Goal: Task Accomplishment & Management: Manage account settings

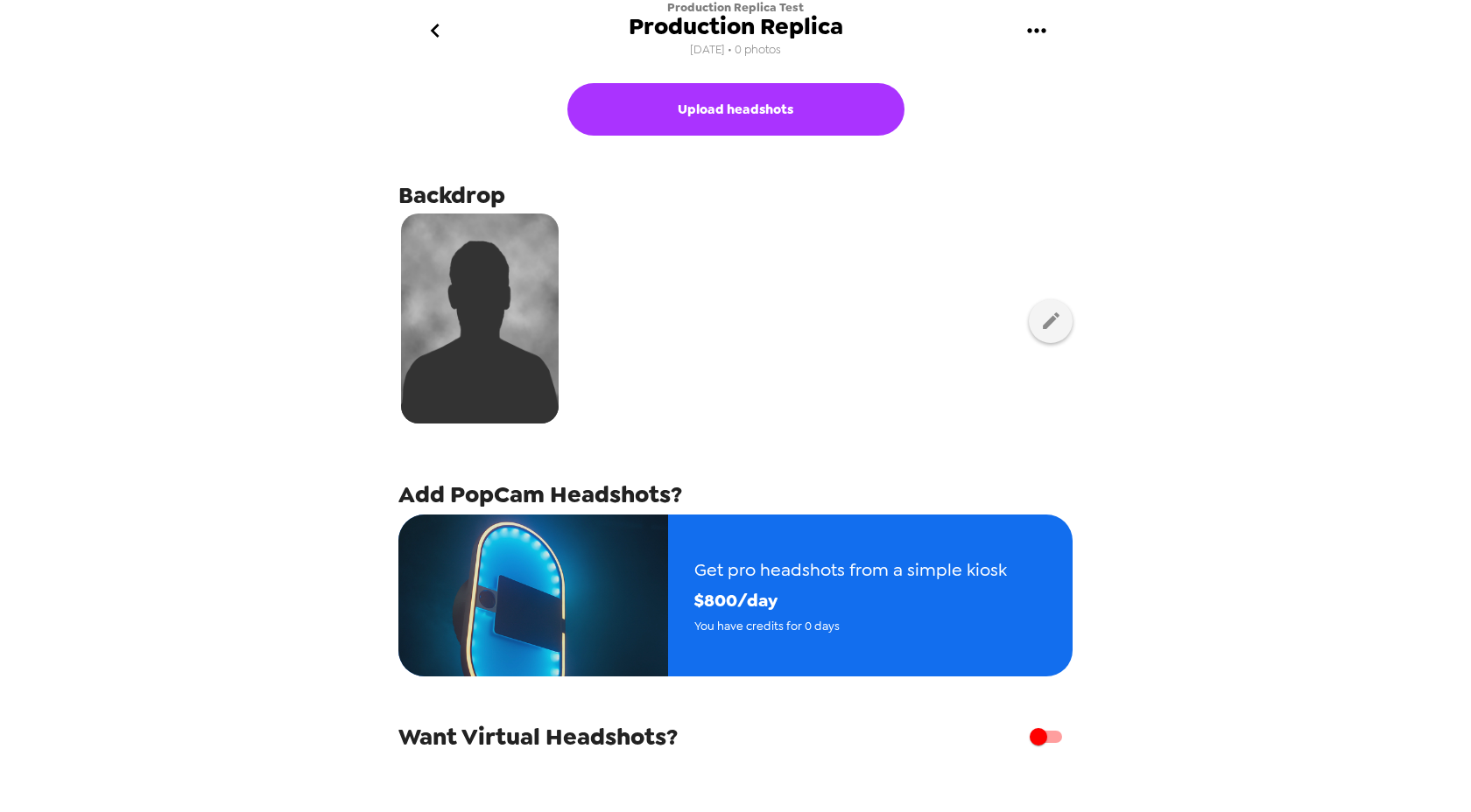
click at [436, 30] on icon "go back" at bounding box center [435, 31] width 28 height 28
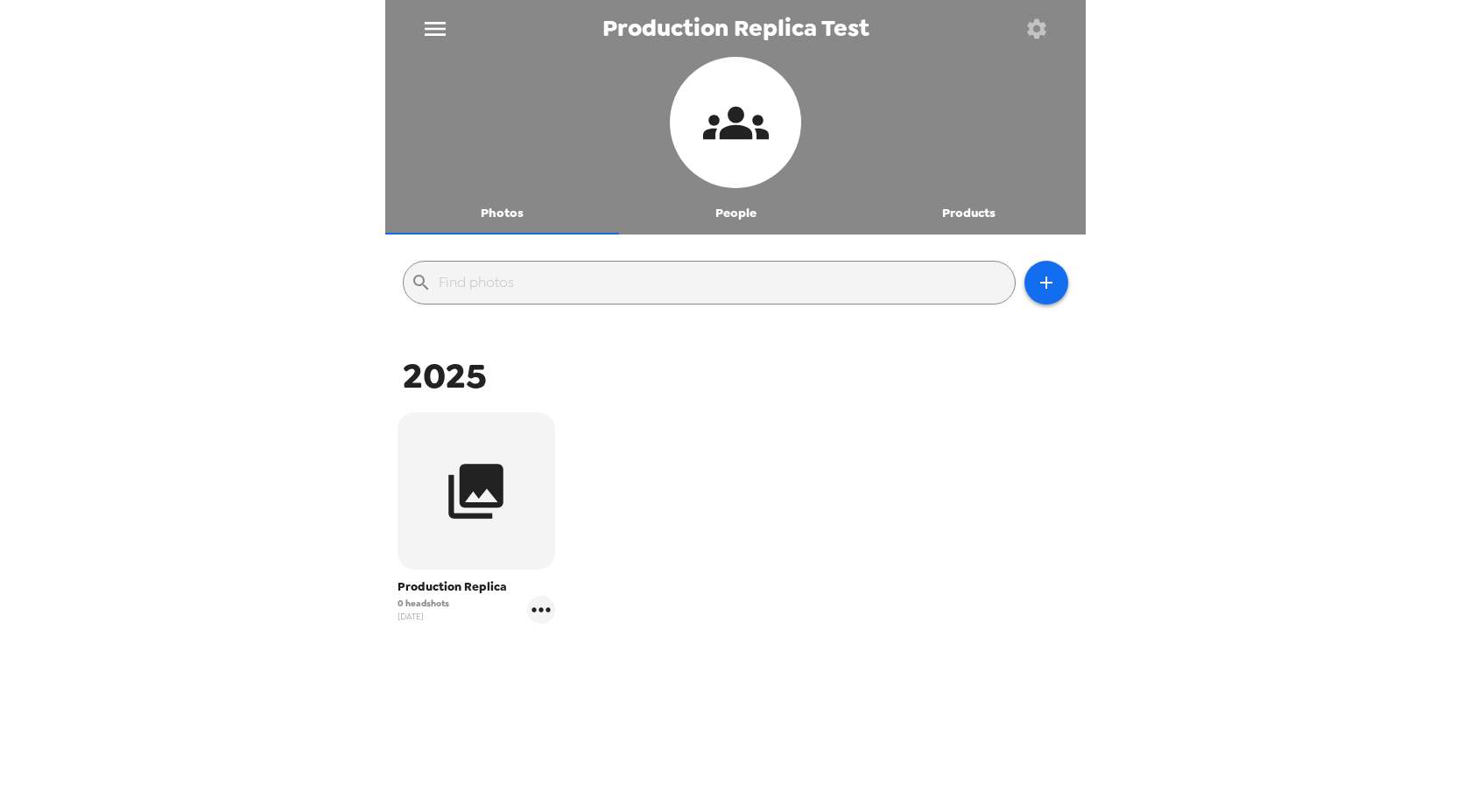
click at [436, 31] on icon "menu" at bounding box center [435, 29] width 28 height 28
click at [727, 215] on button "People" at bounding box center [736, 213] width 234 height 42
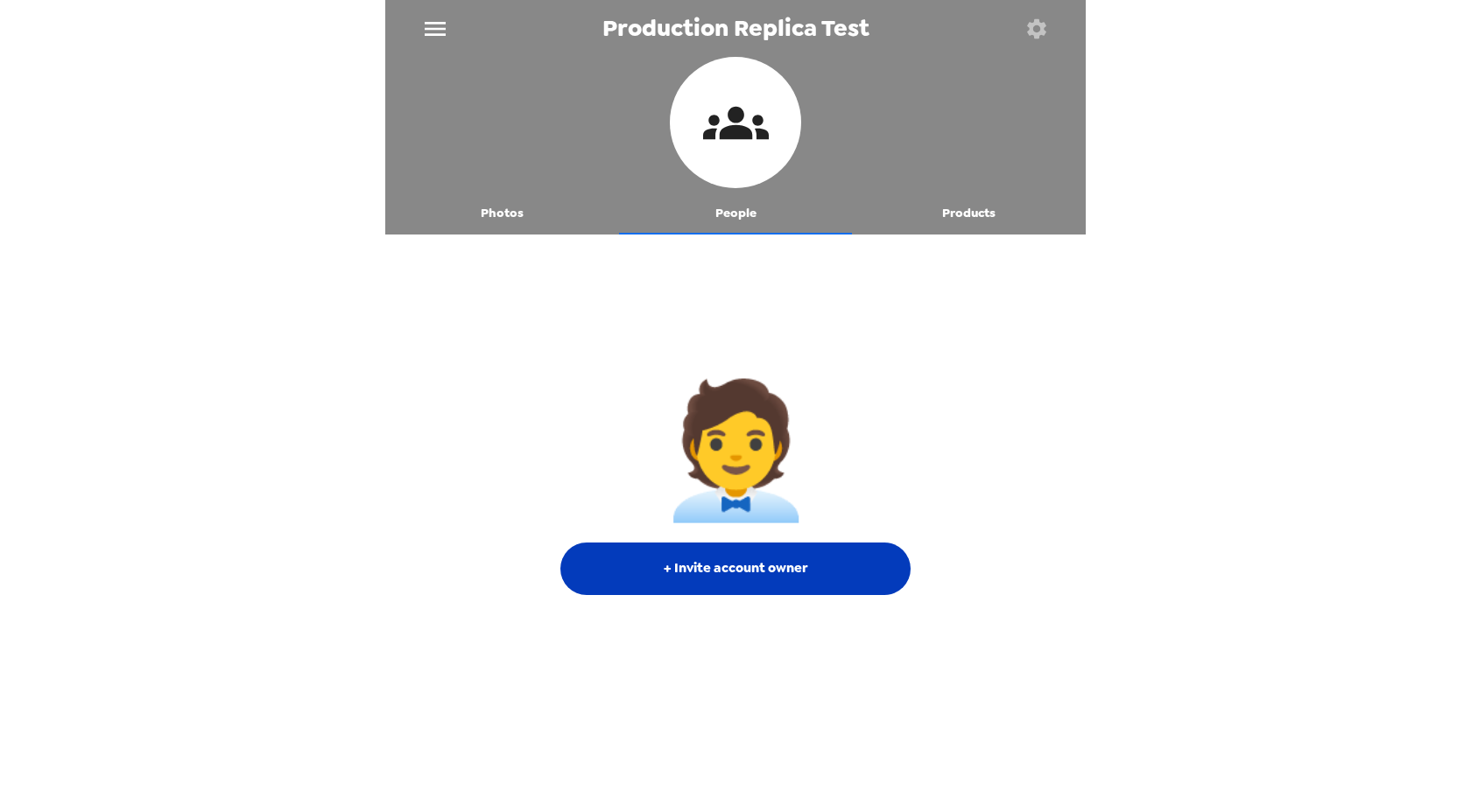
click at [768, 583] on button "+ Invite account owner" at bounding box center [735, 569] width 350 height 53
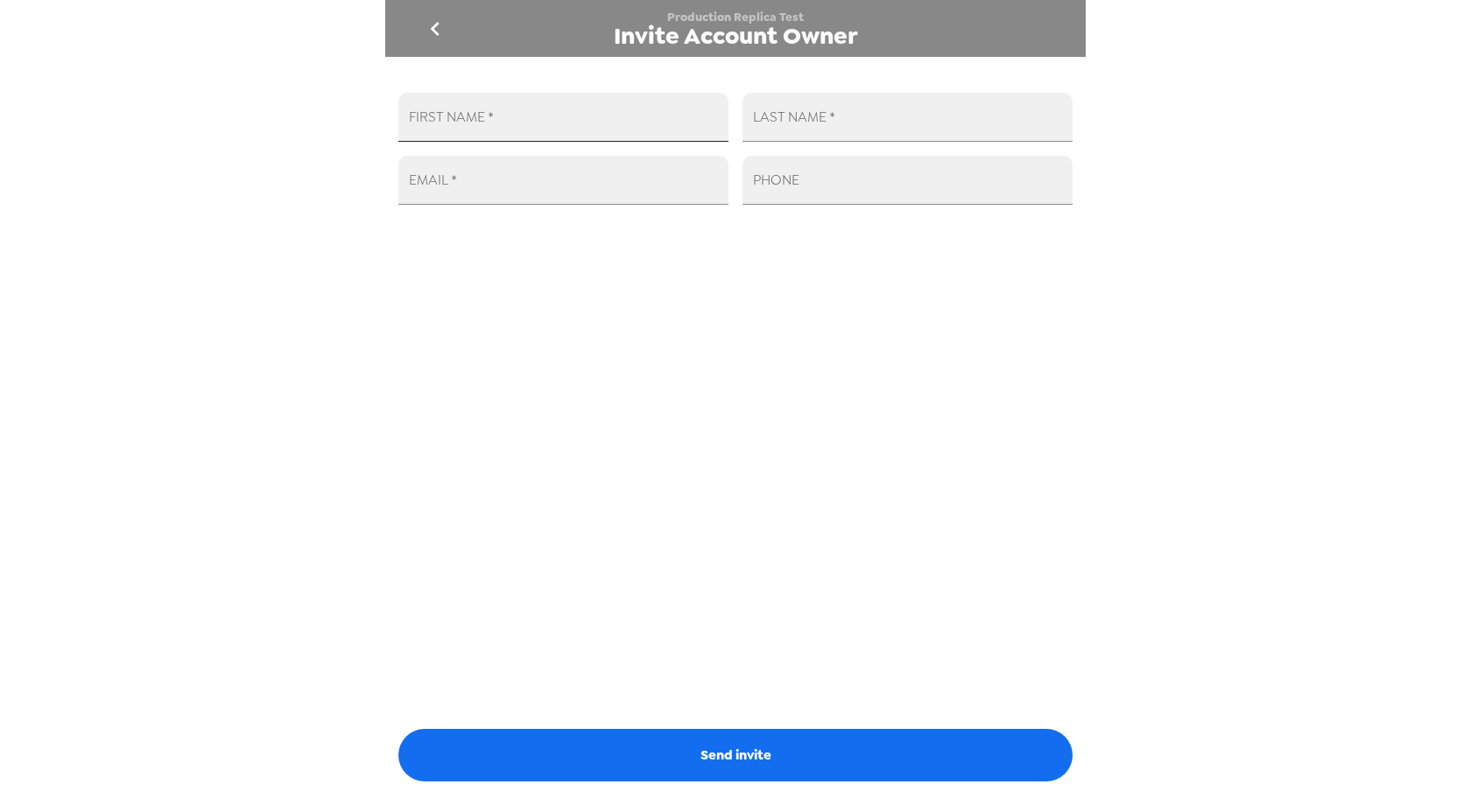
click at [538, 112] on input "FIRST NAME   *" at bounding box center [563, 117] width 330 height 49
click at [405, 196] on input "EMAIL   *" at bounding box center [563, 180] width 330 height 49
type input "gohar@wellcrafted.us"
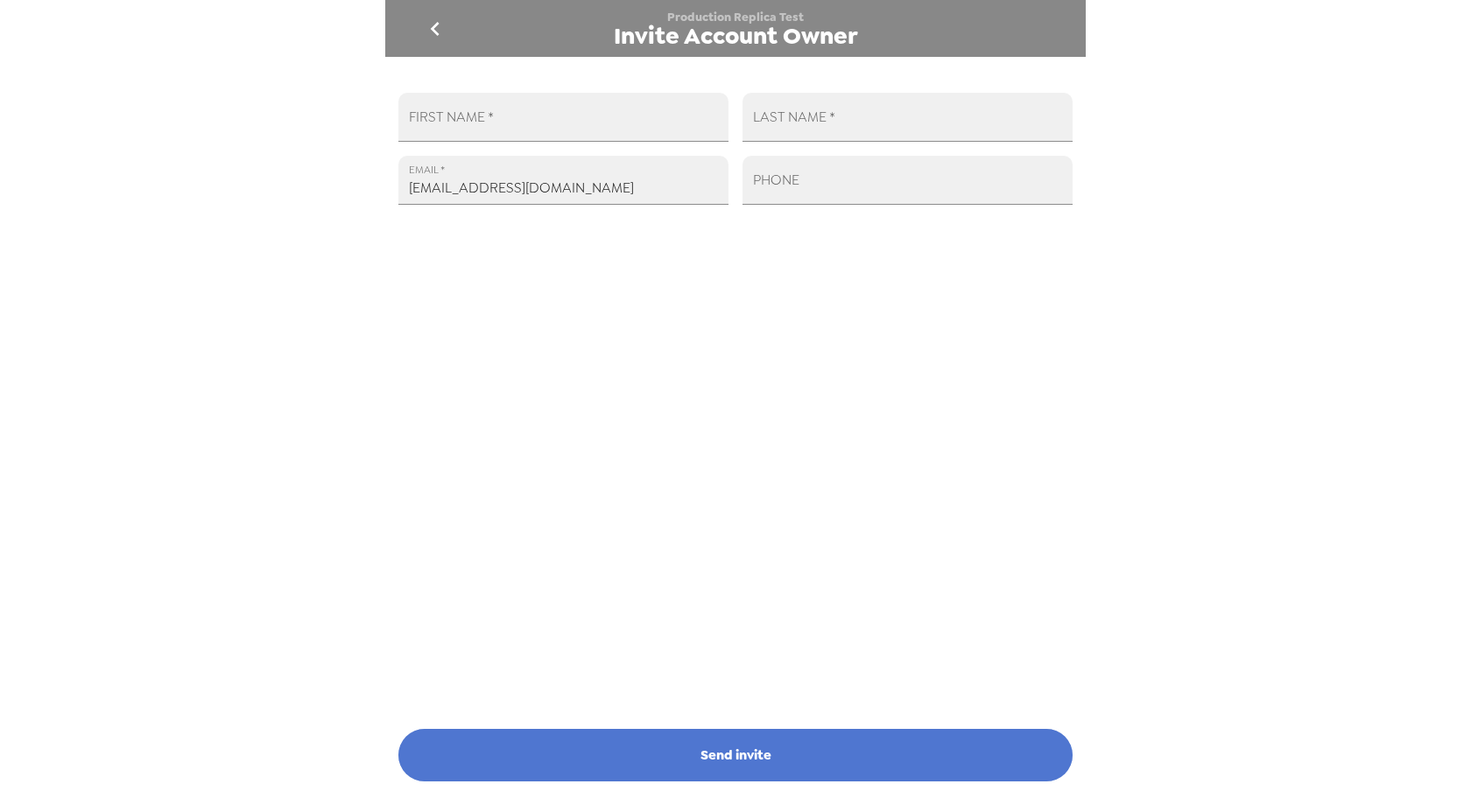
click at [777, 737] on button "Send invite" at bounding box center [735, 755] width 675 height 53
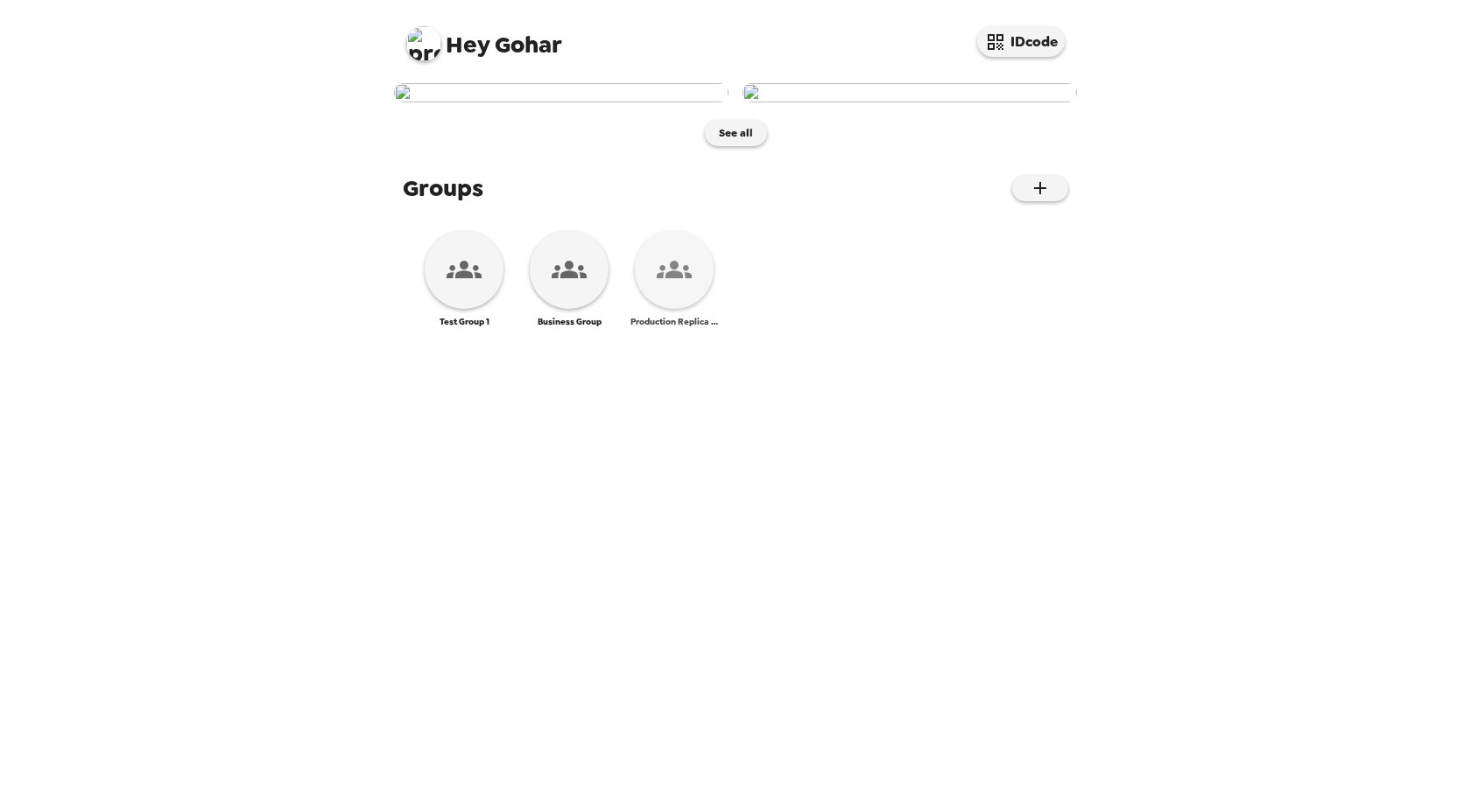
click at [683, 287] on icon at bounding box center [674, 269] width 35 height 35
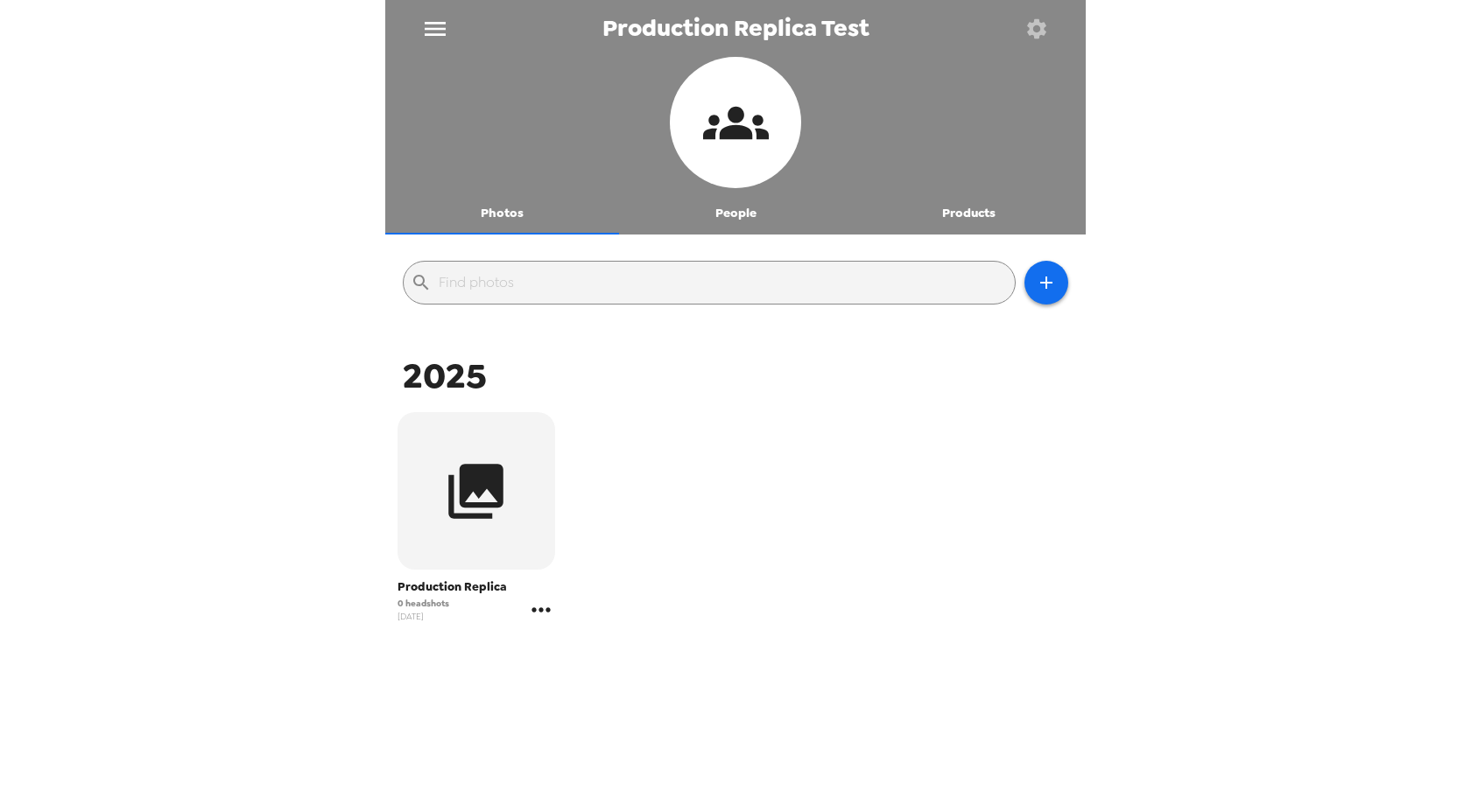
click at [541, 605] on icon "gallery menu" at bounding box center [542, 610] width 28 height 28
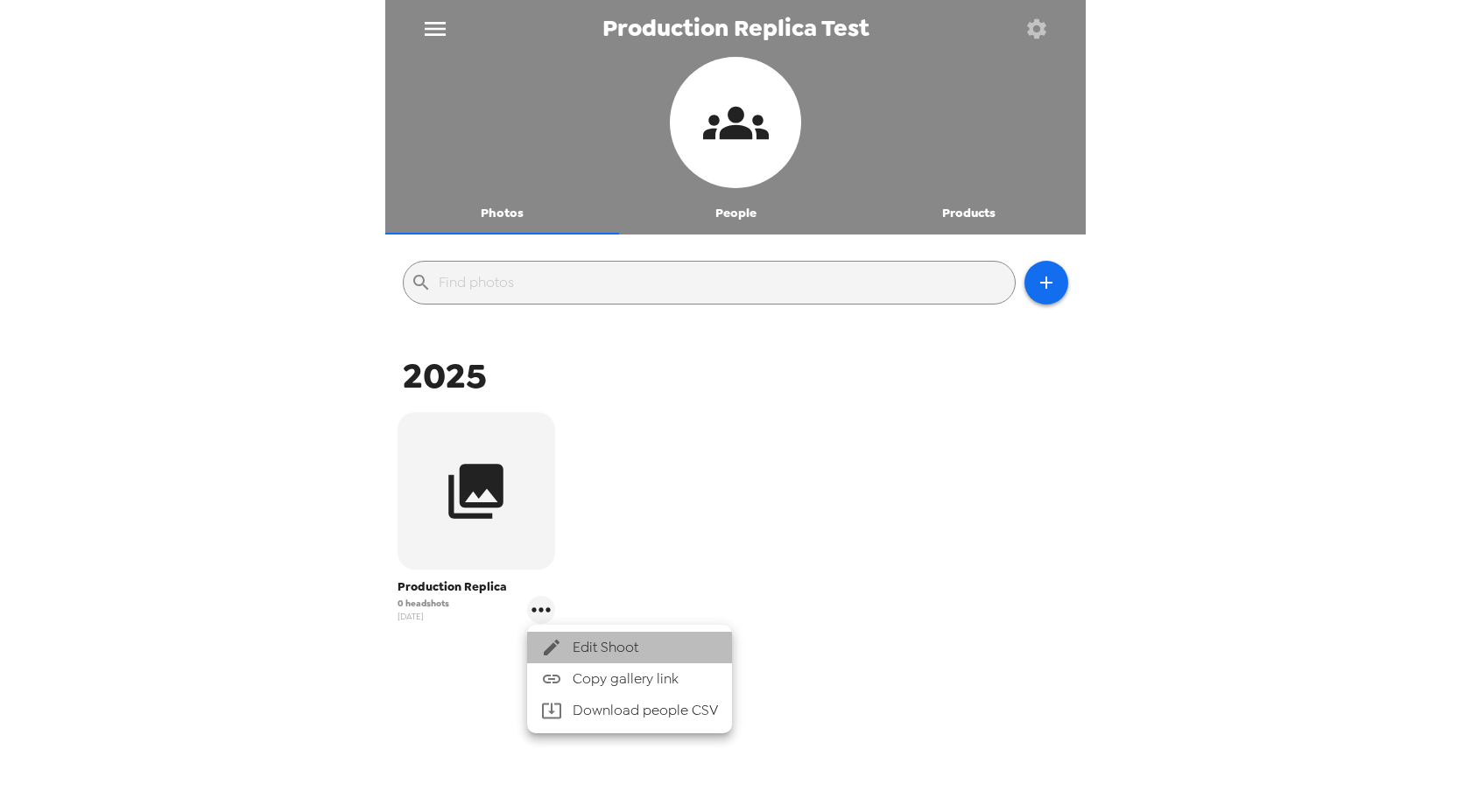
click at [579, 651] on span "Edit Shoot" at bounding box center [645, 648] width 145 height 21
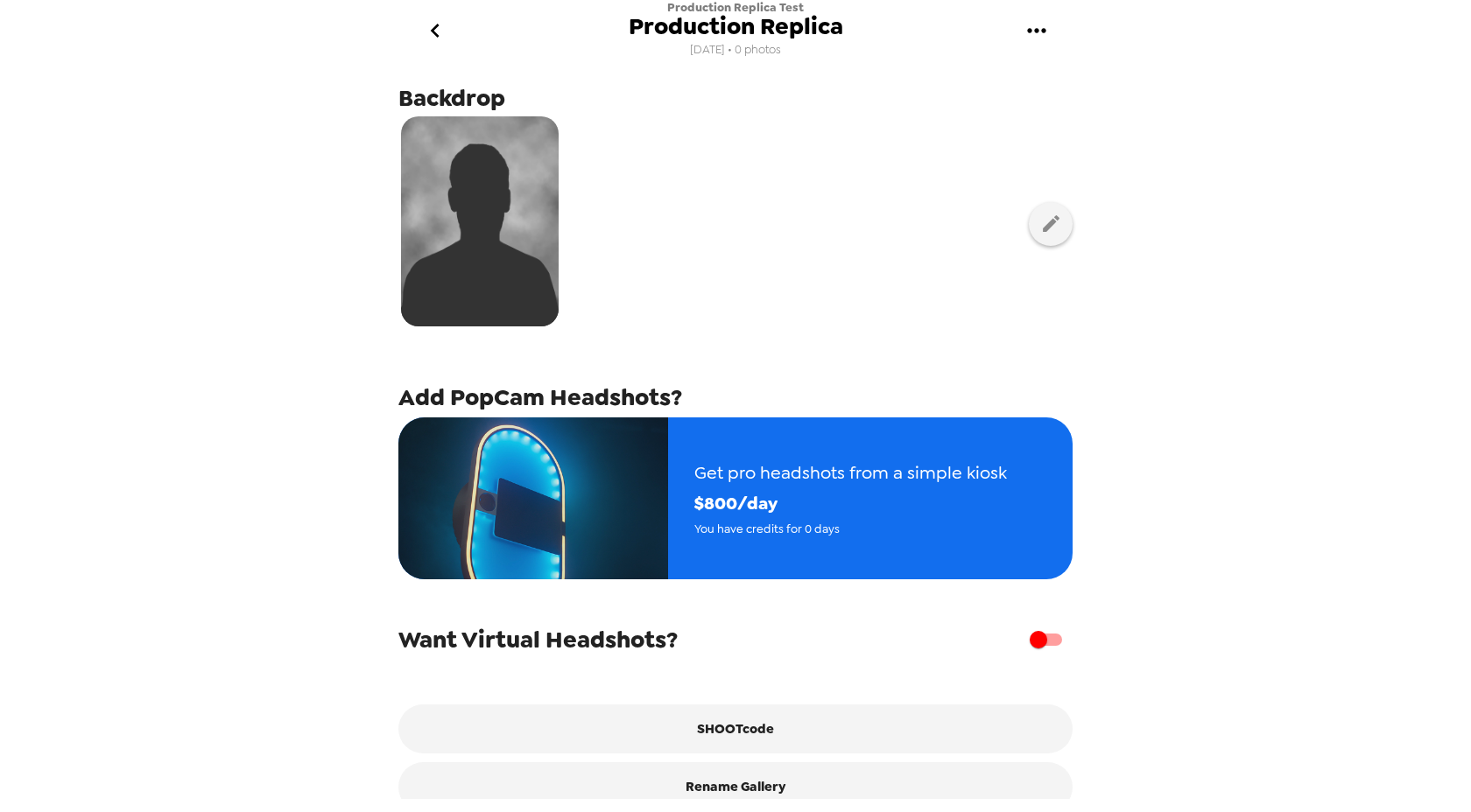
scroll to position [122, 0]
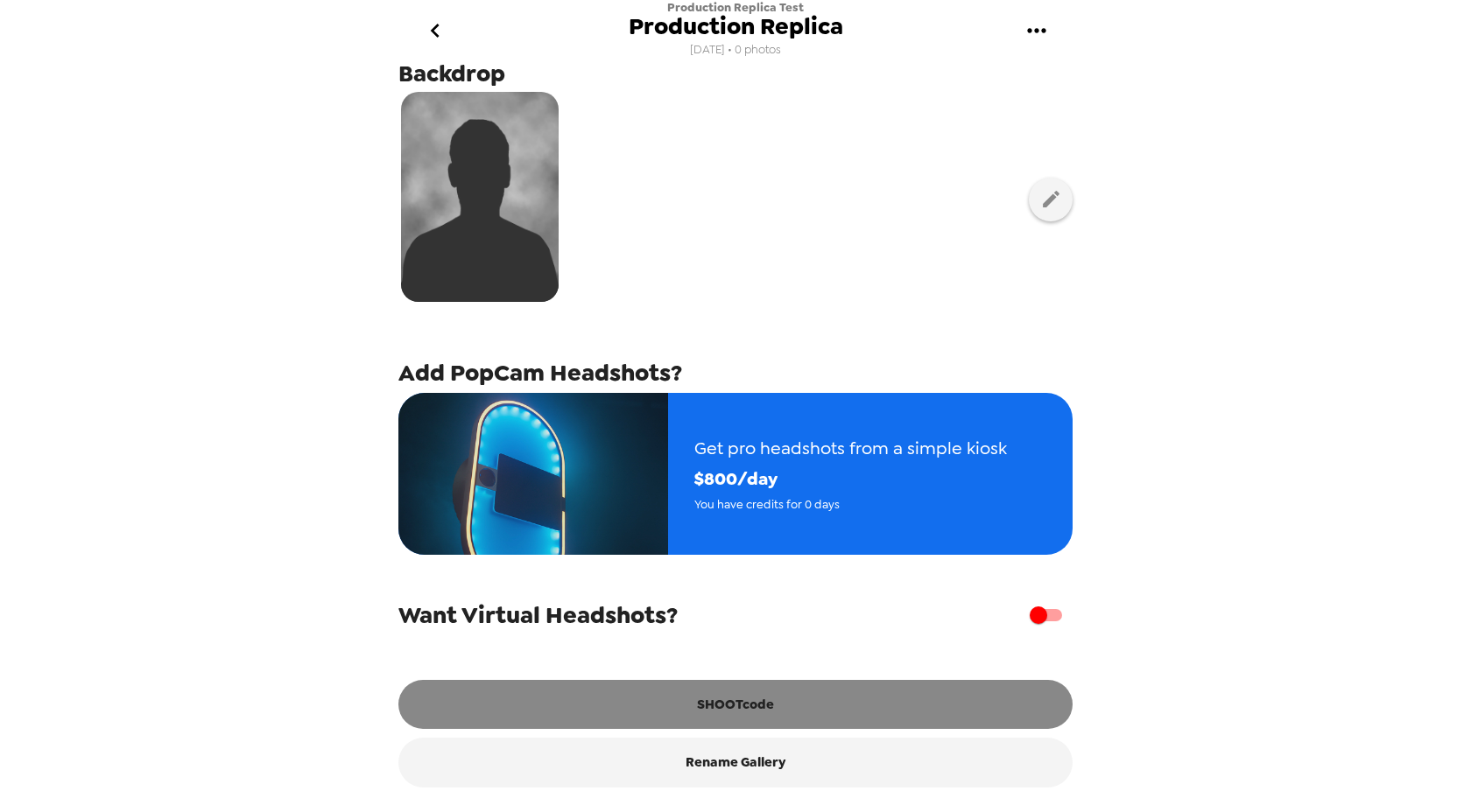
click at [654, 695] on button "SHOOTcode" at bounding box center [735, 704] width 675 height 49
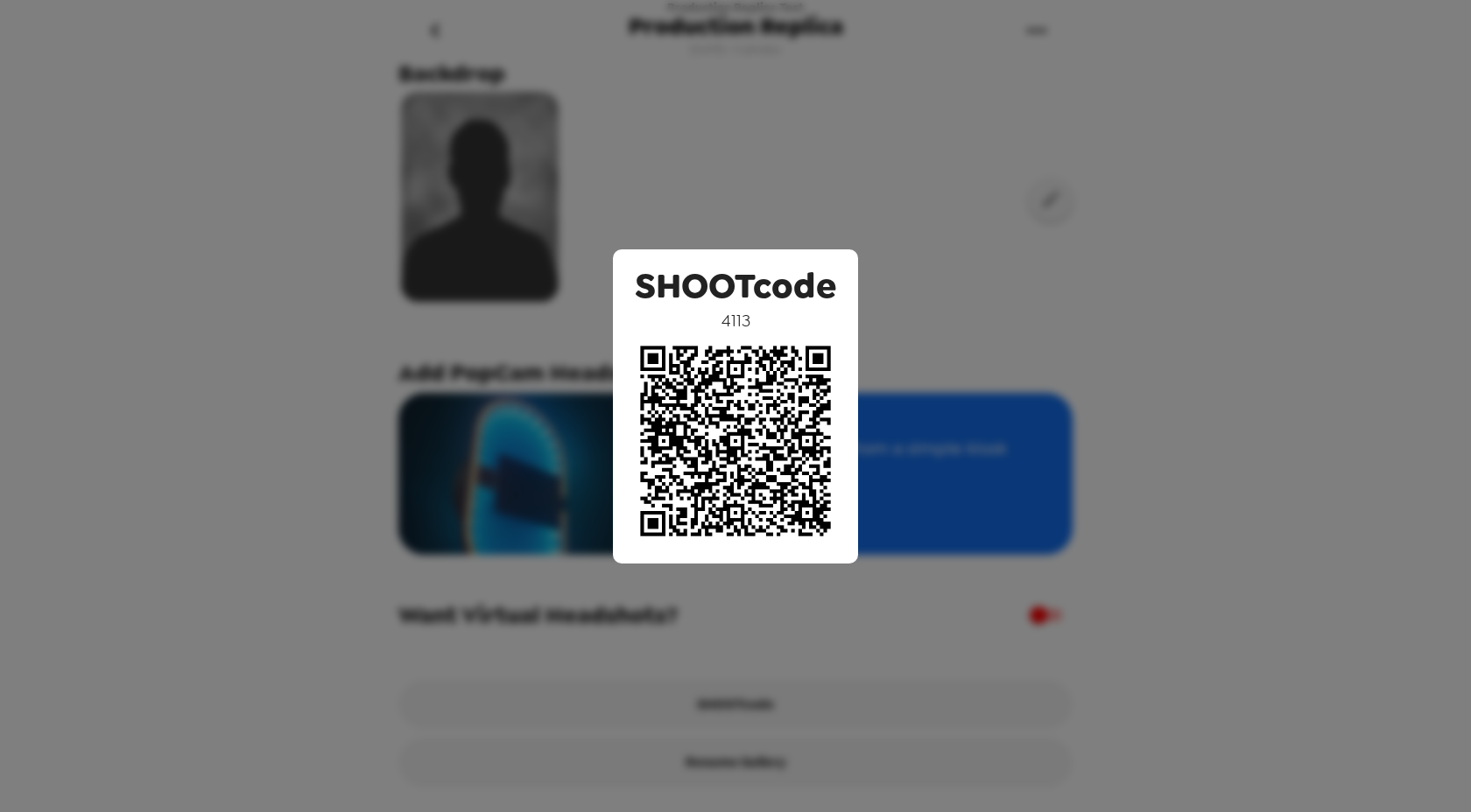
click at [457, 264] on div "SHOOTcode 4113" at bounding box center [735, 406] width 1471 height 812
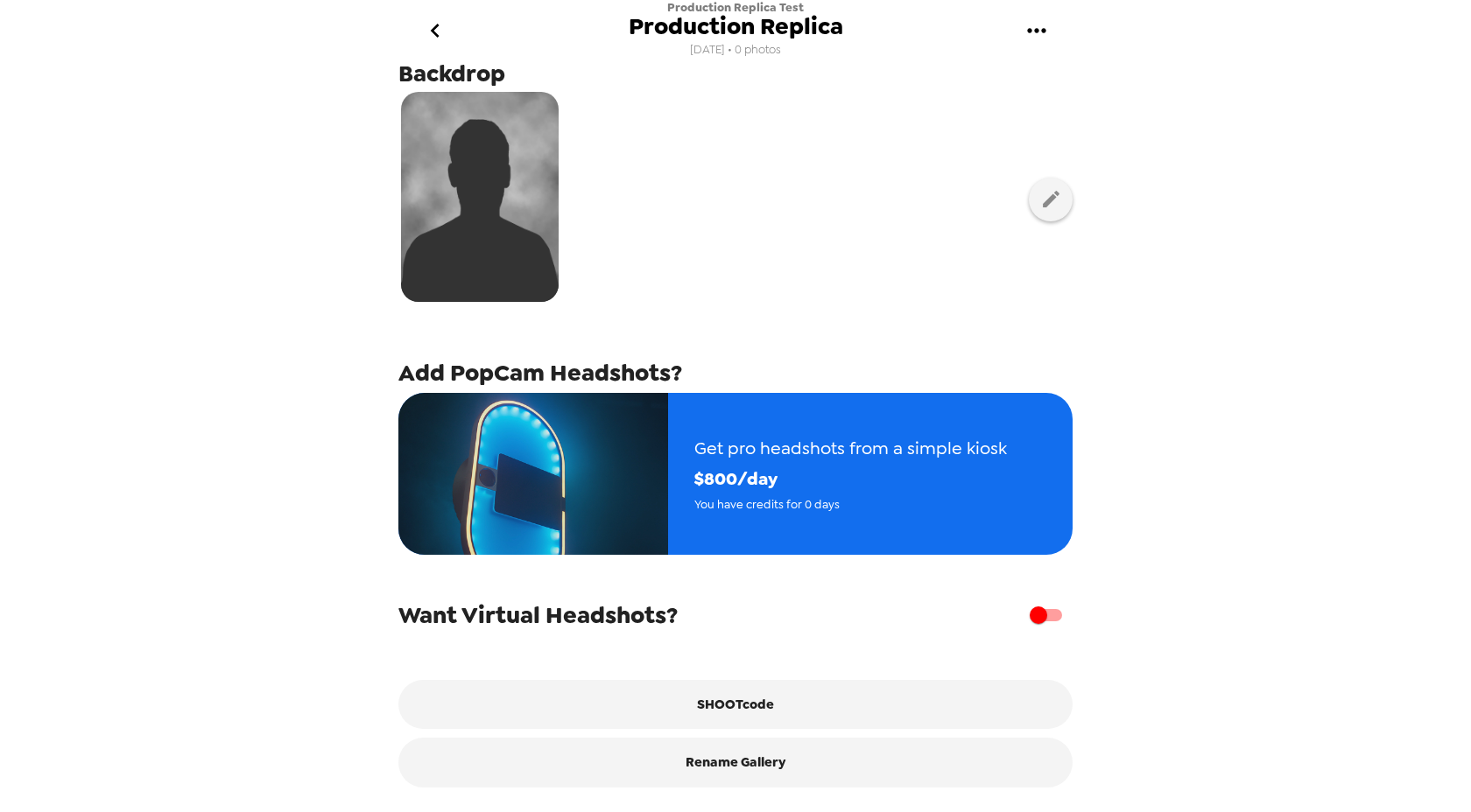
scroll to position [0, 0]
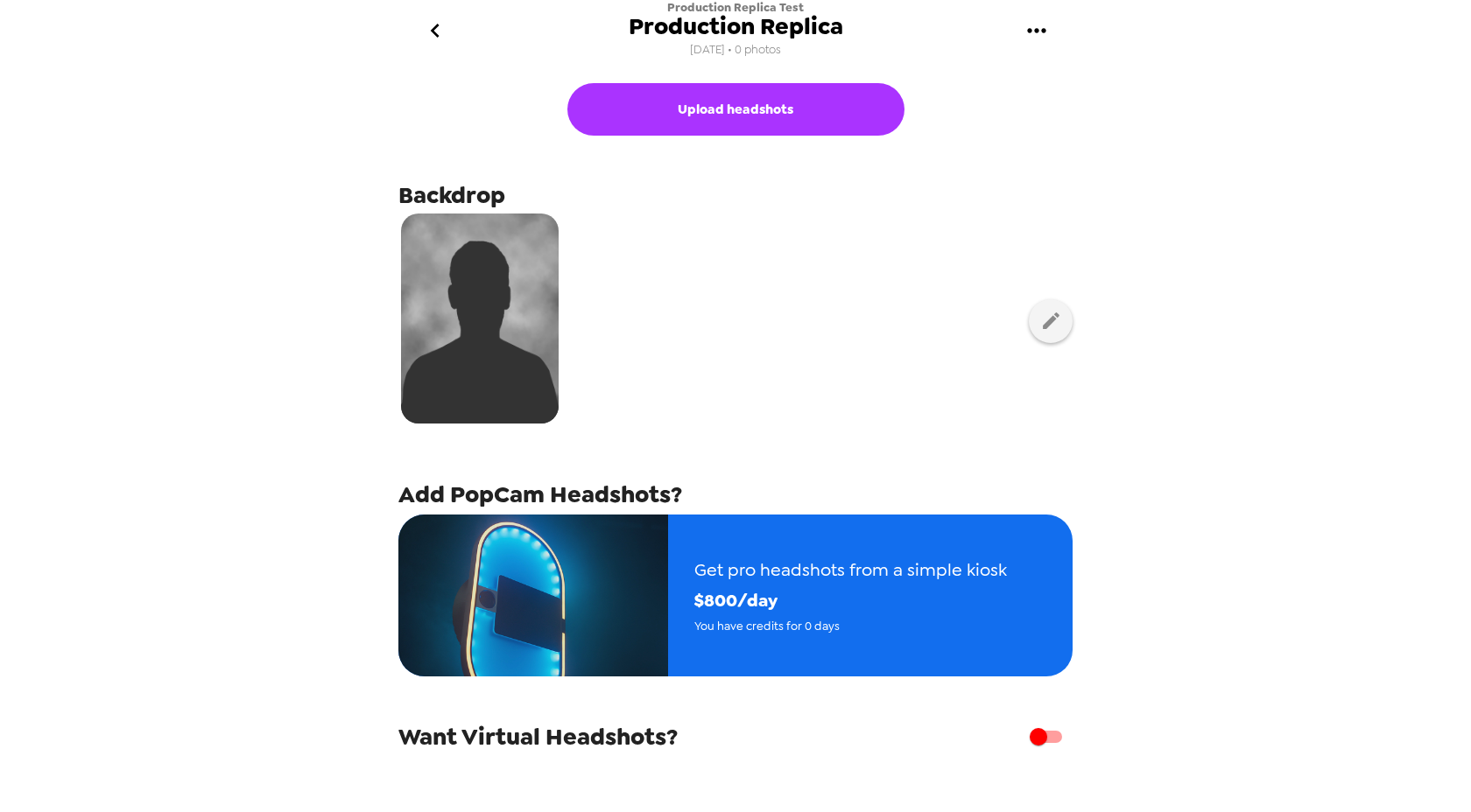
click at [443, 32] on icon "go back" at bounding box center [435, 31] width 28 height 28
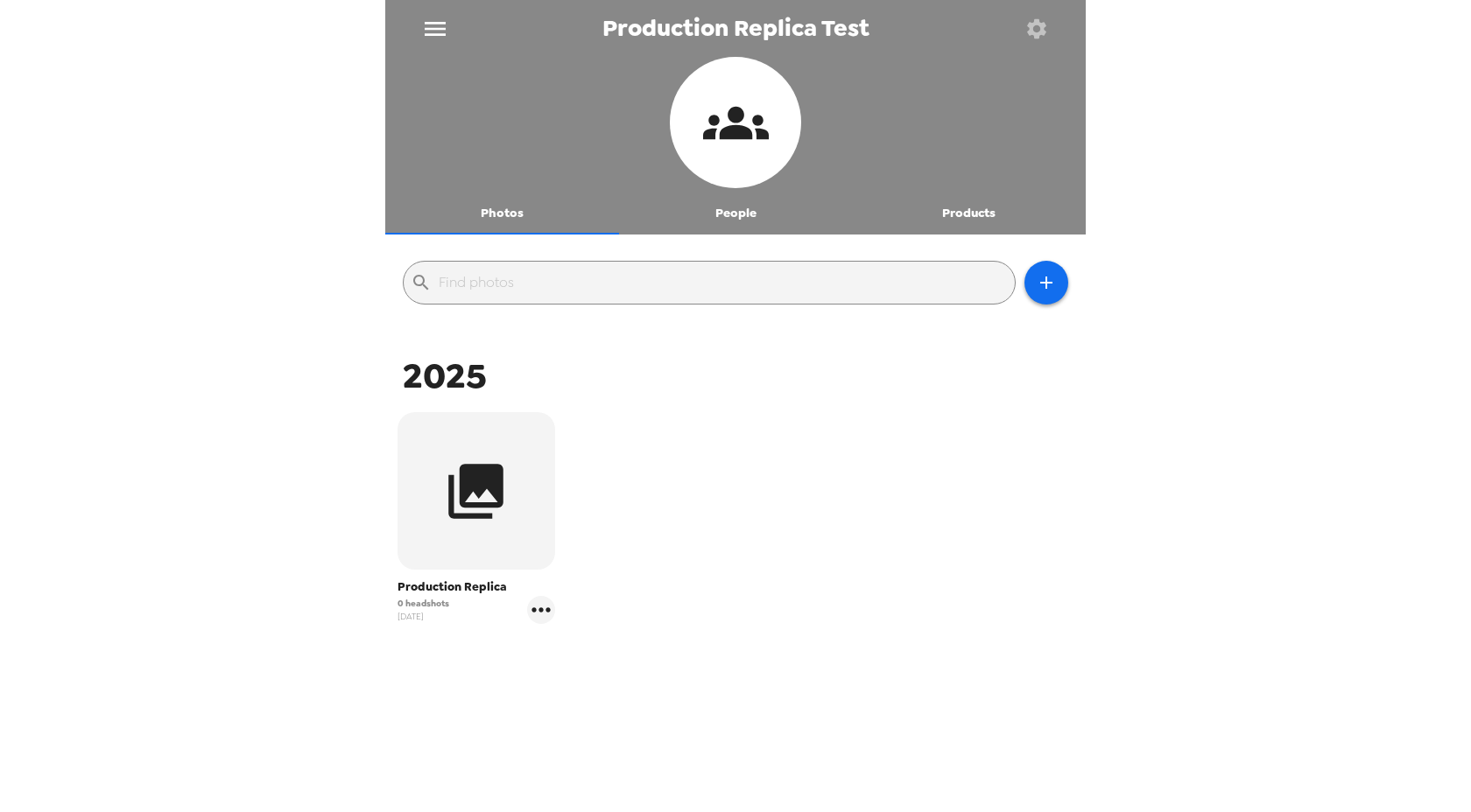
click at [433, 30] on icon "menu" at bounding box center [435, 29] width 28 height 28
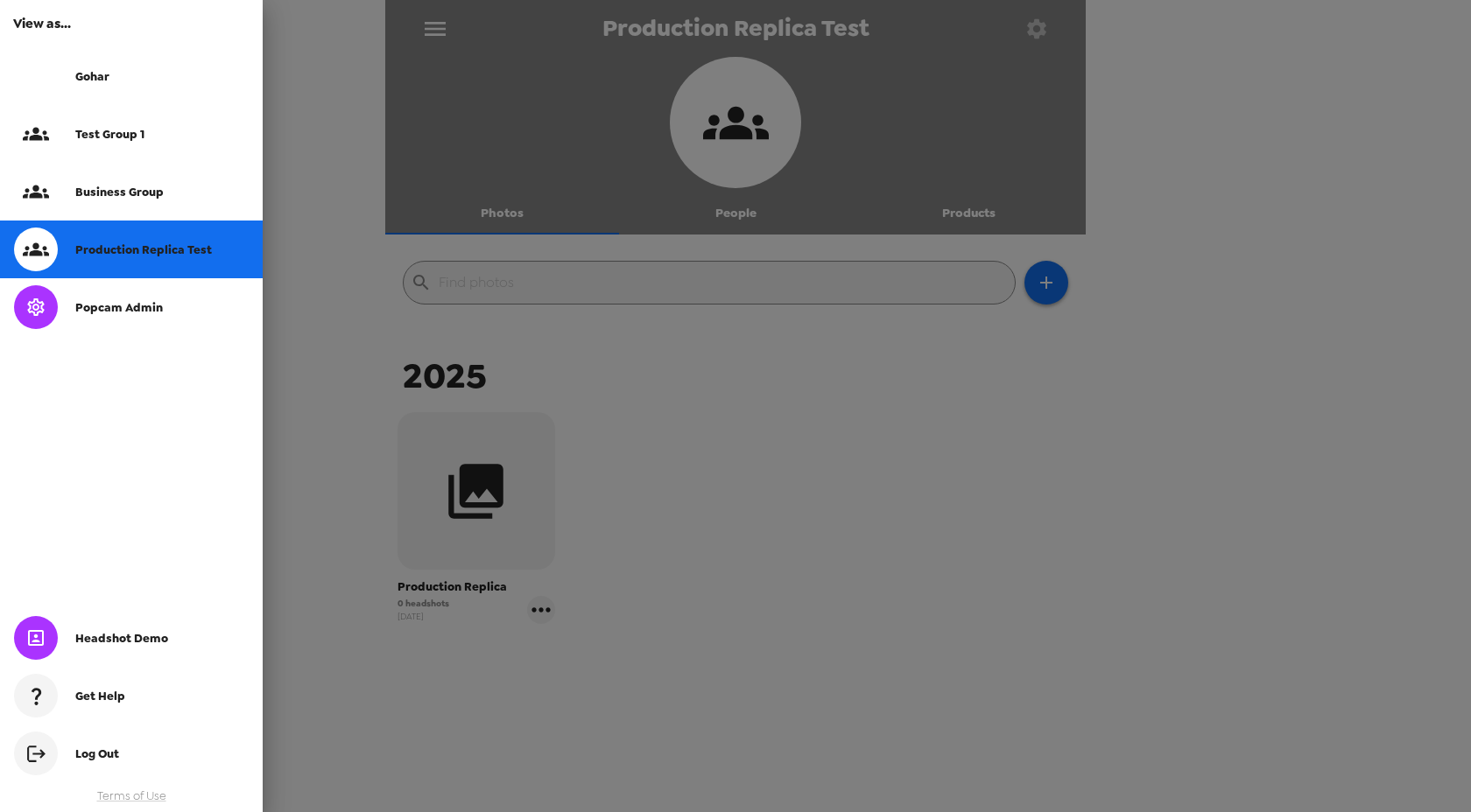
click at [60, 43] on div "View as..." at bounding box center [131, 24] width 262 height 47
click at [66, 67] on div at bounding box center [44, 76] width 61 height 43
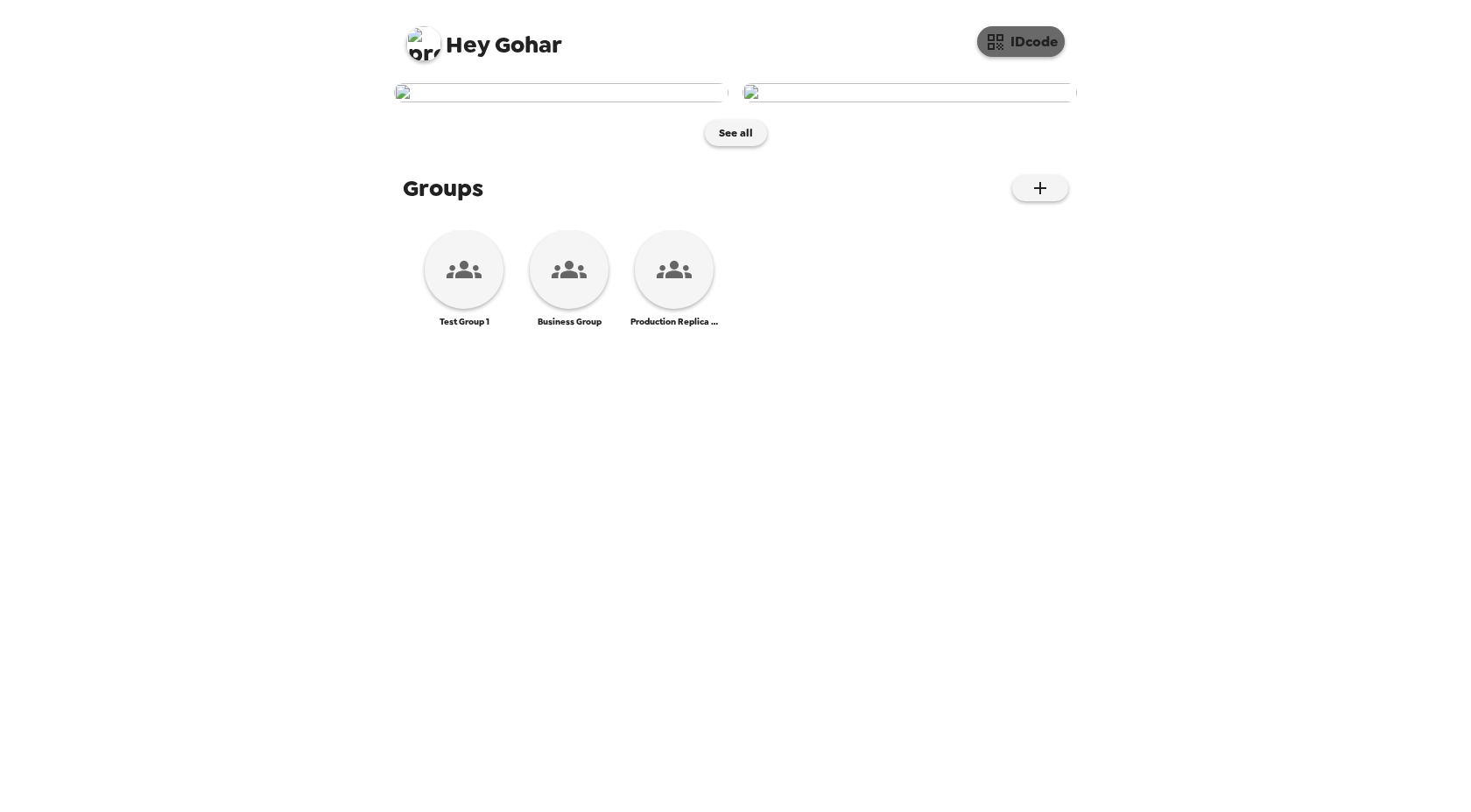
click at [1016, 42] on button "IDcode" at bounding box center [1021, 41] width 88 height 30
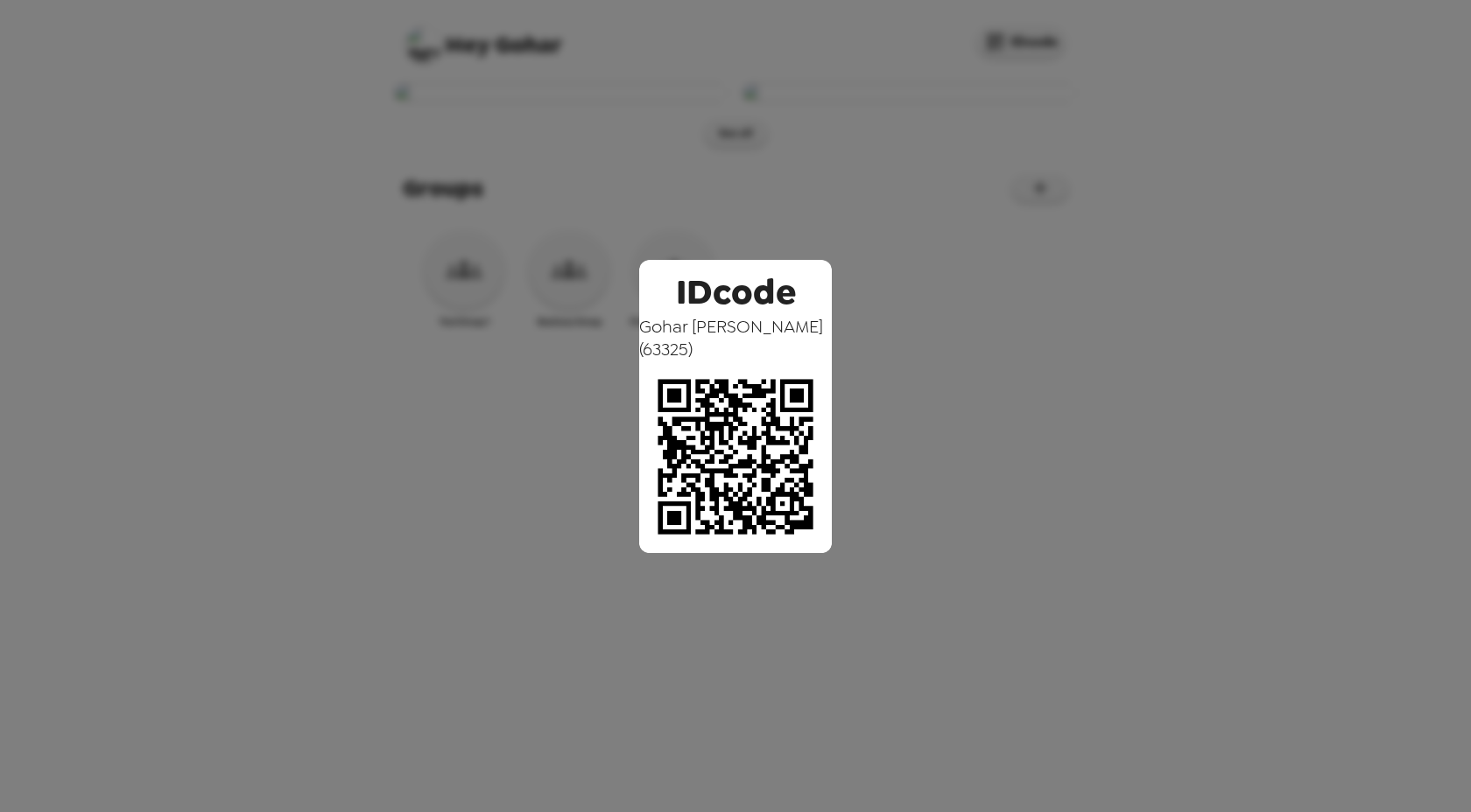
click at [841, 652] on div "IDcode Gohar Ali ( 63325 )" at bounding box center [735, 406] width 1471 height 812
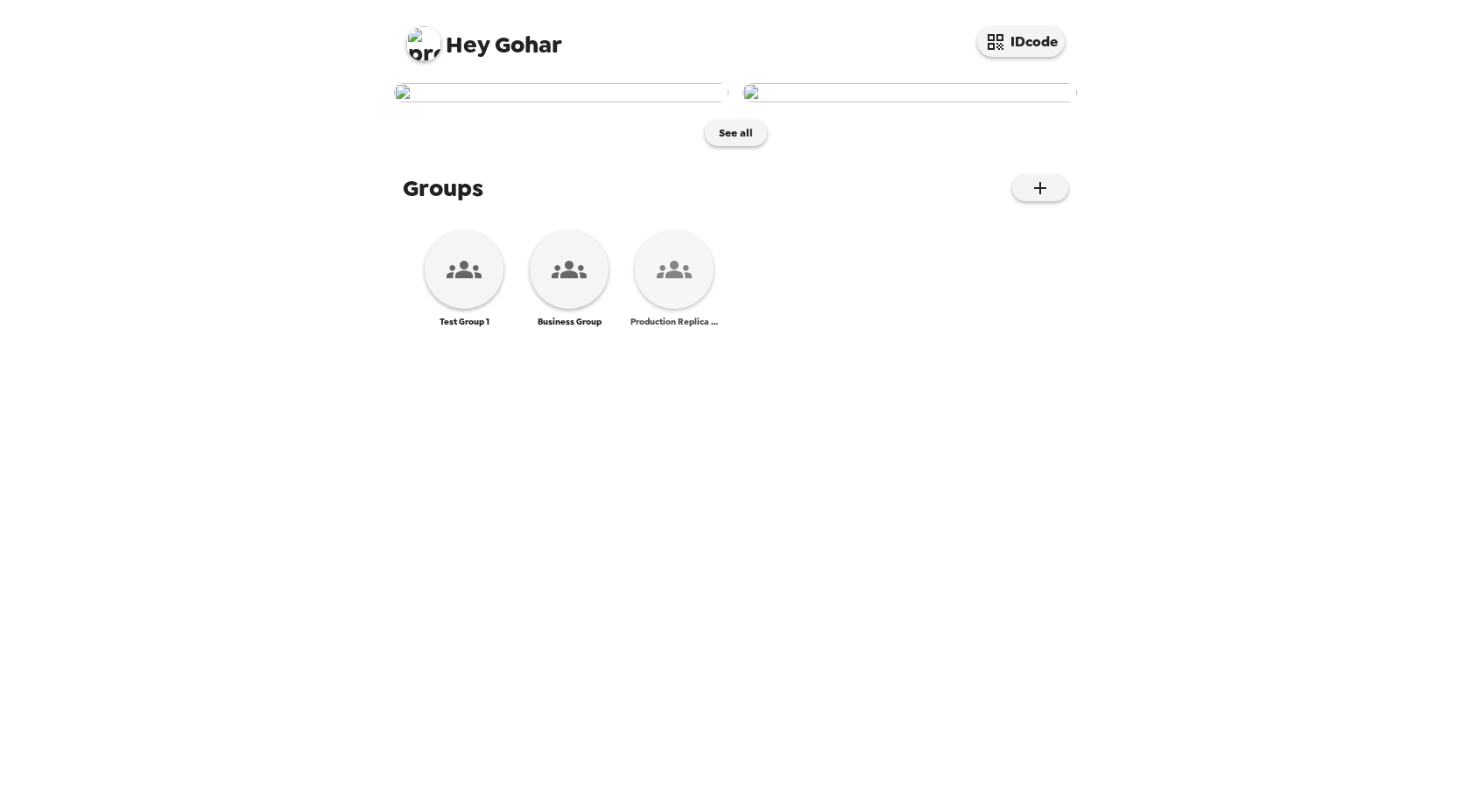
click at [673, 278] on icon at bounding box center [674, 270] width 35 height 18
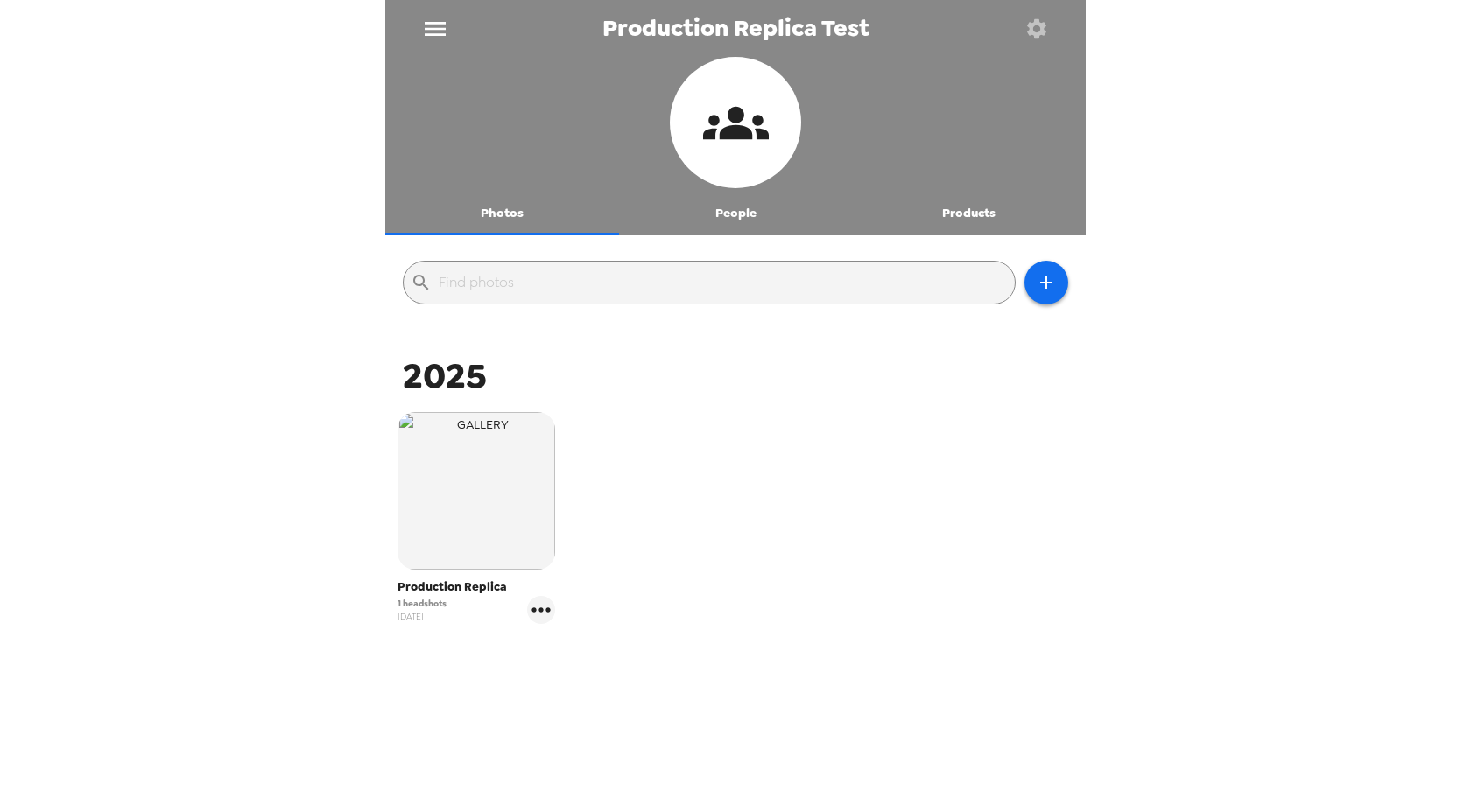
click at [435, 30] on icon "menu" at bounding box center [435, 29] width 28 height 28
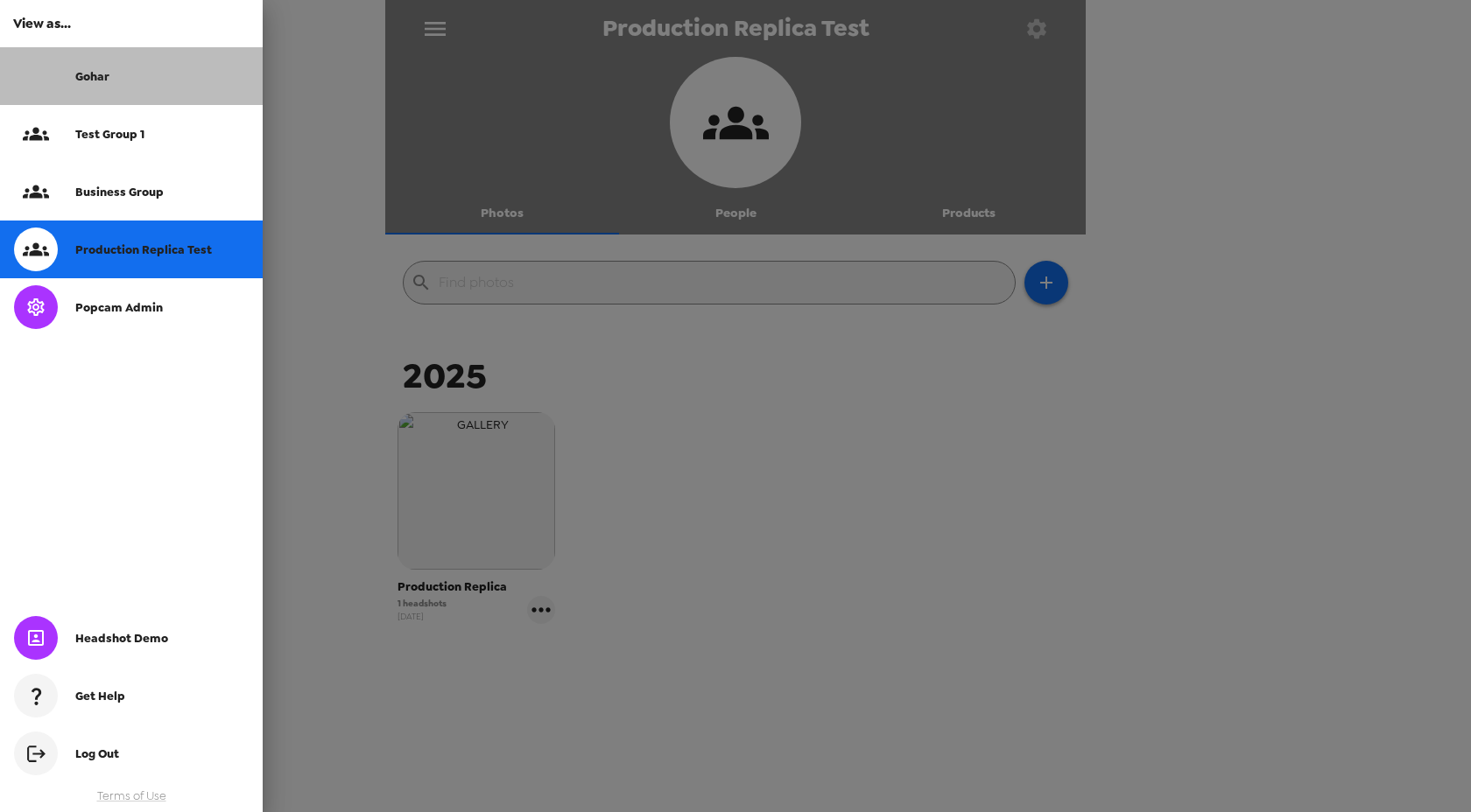
click at [116, 78] on div "Gohar" at bounding box center [162, 76] width 174 height 15
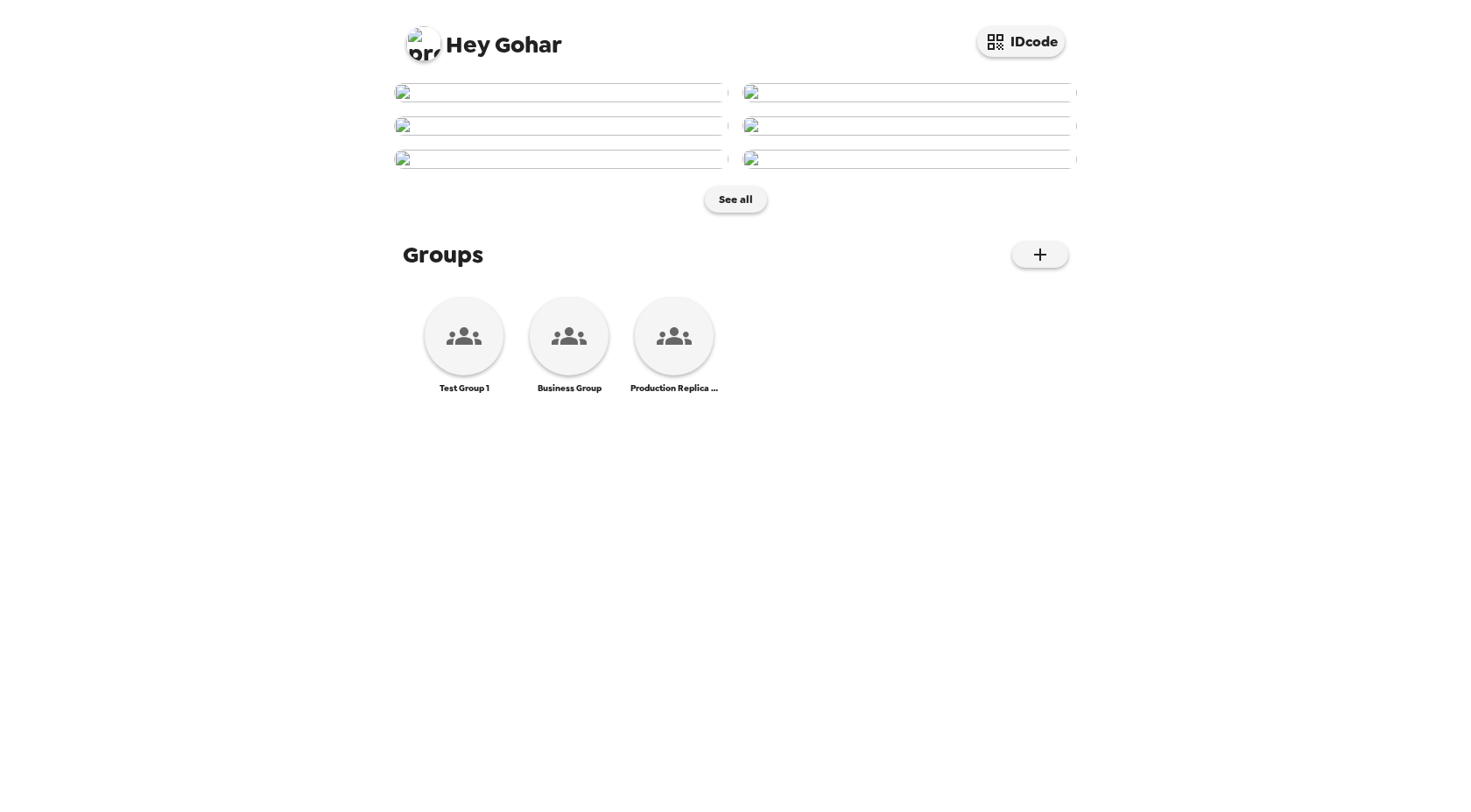
click at [553, 103] on img at bounding box center [561, 92] width 335 height 19
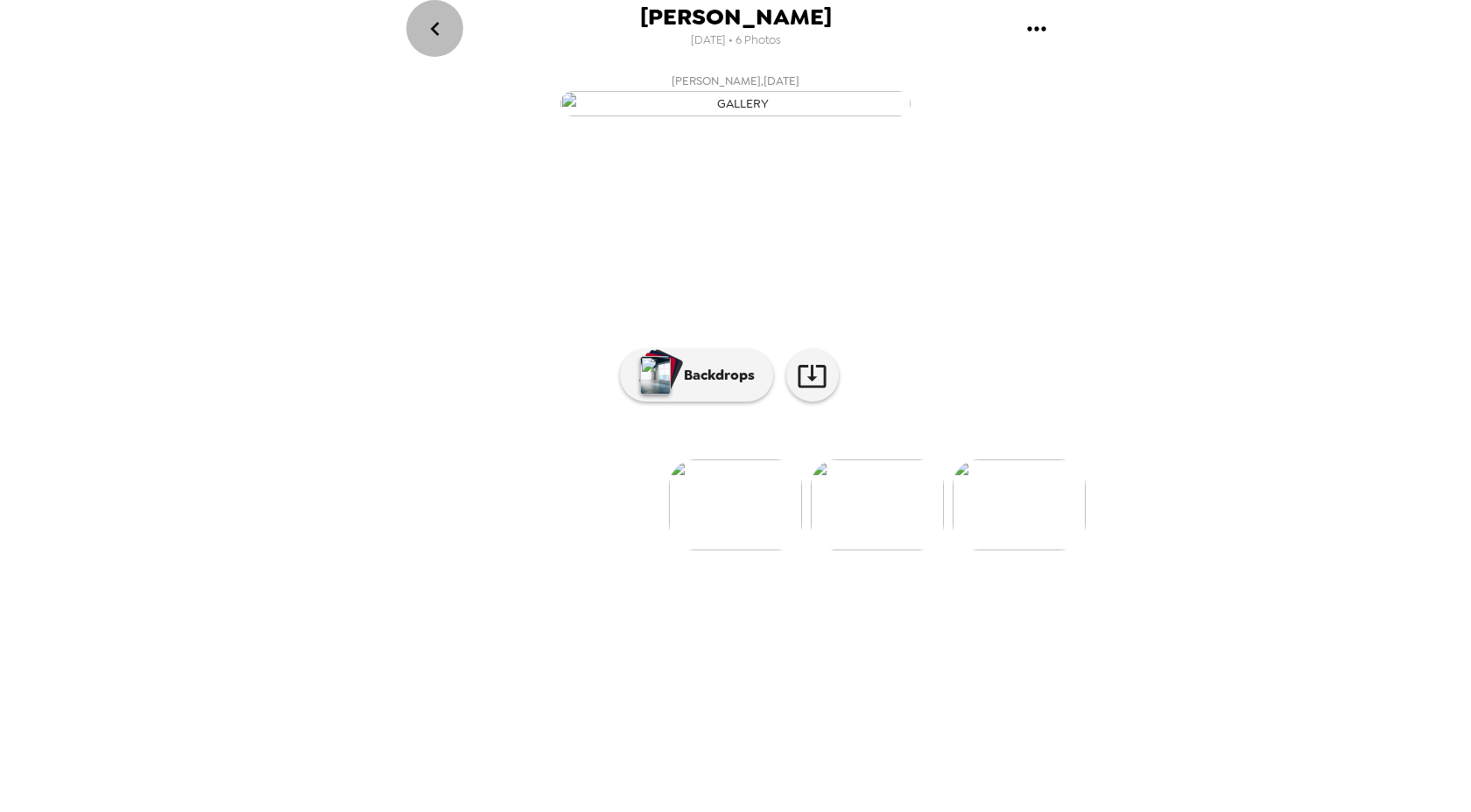
click at [421, 27] on icon "go back" at bounding box center [435, 29] width 28 height 28
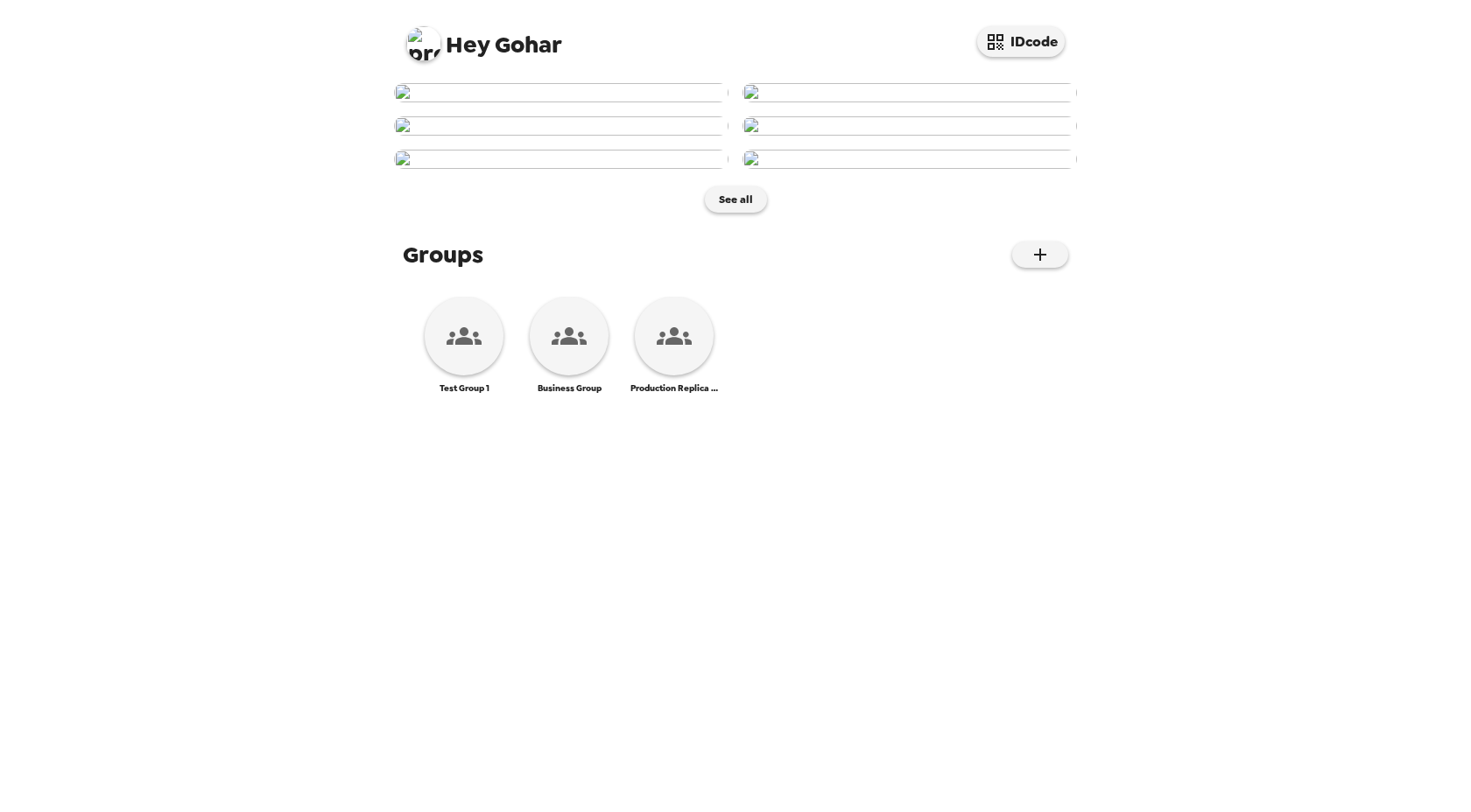
scroll to position [79, 0]
click at [662, 136] on img at bounding box center [561, 125] width 335 height 19
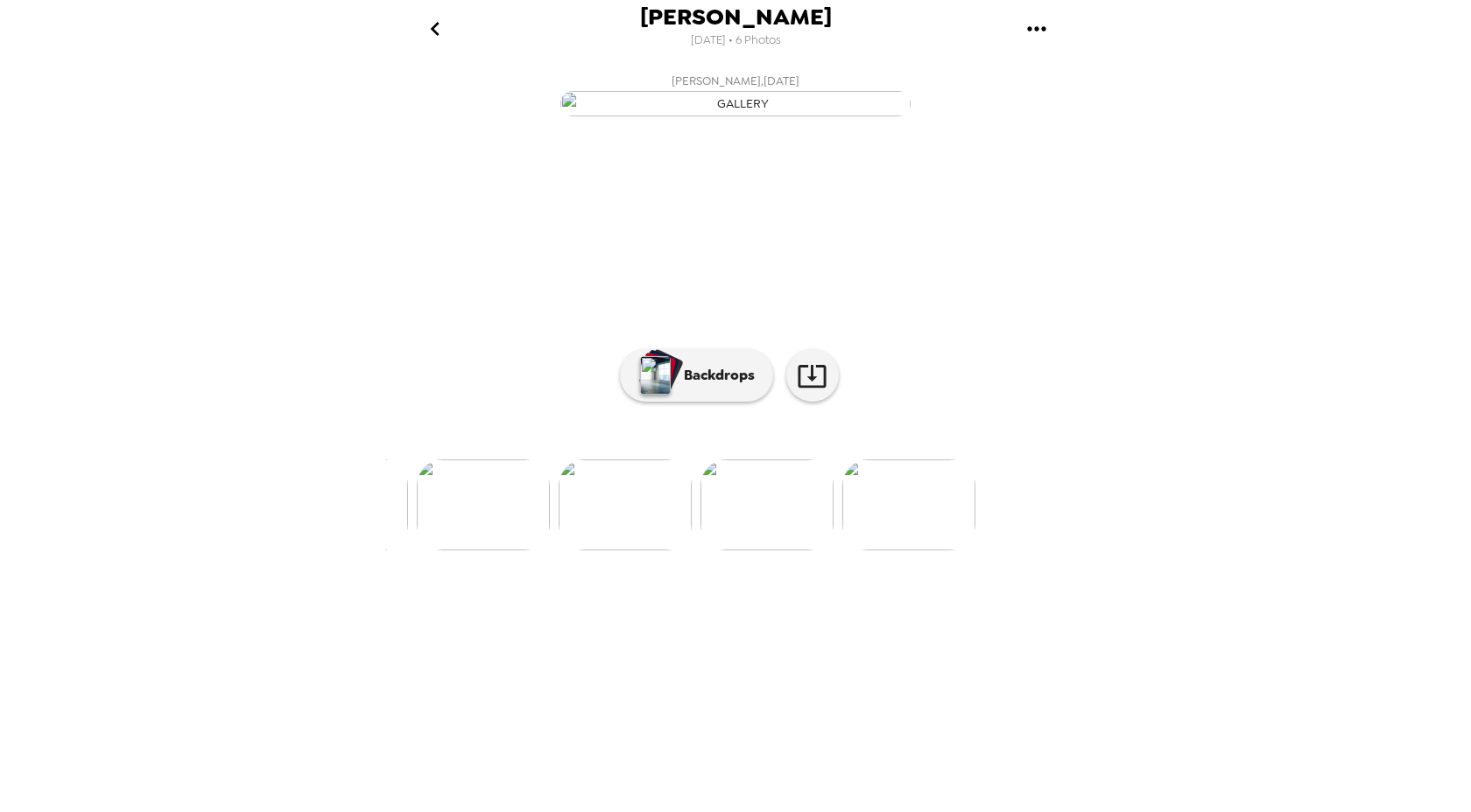
scroll to position [0, 710]
click at [590, 551] on img at bounding box center [593, 505] width 133 height 91
click at [666, 395] on img "button" at bounding box center [655, 375] width 30 height 39
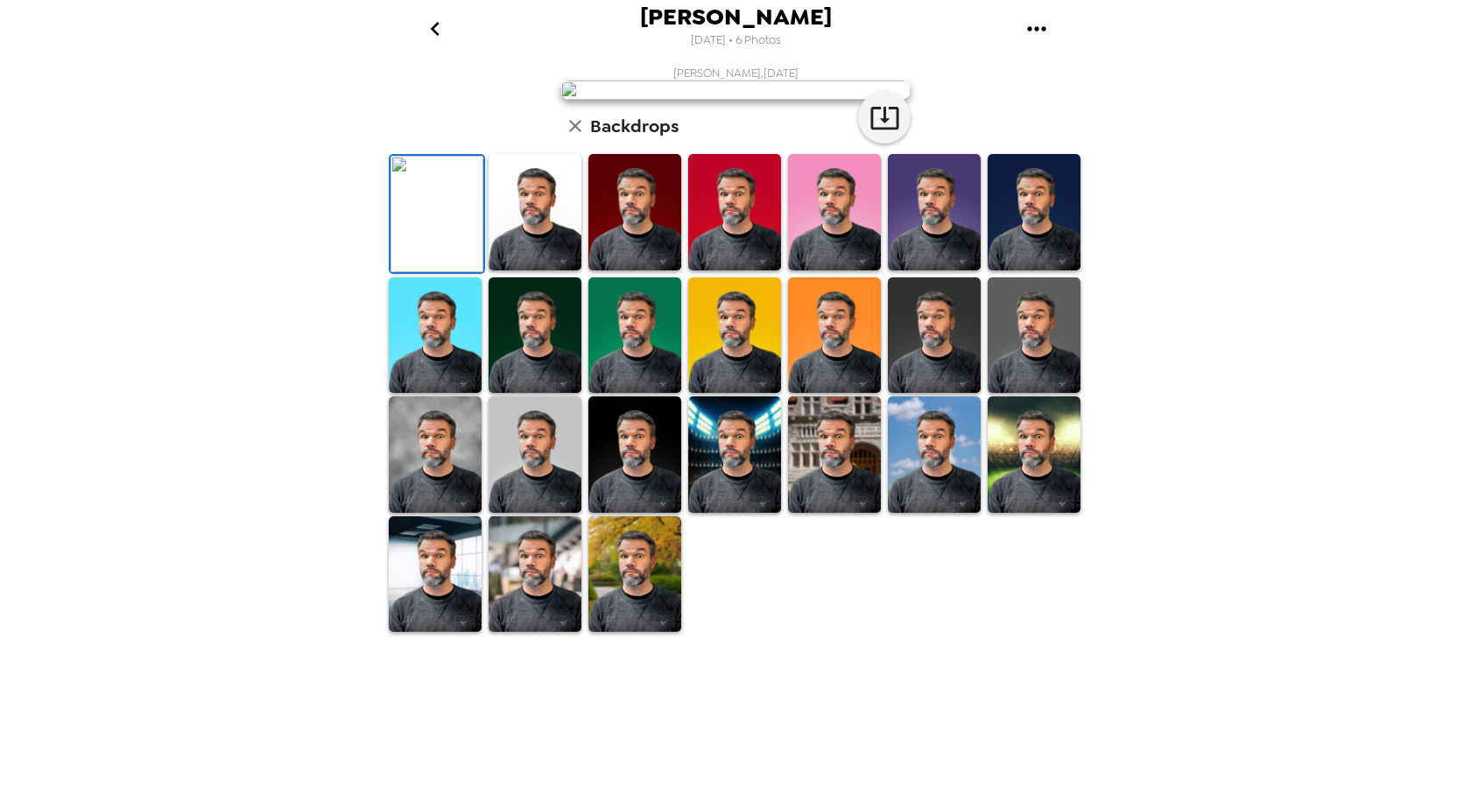
scroll to position [249, 0]
click at [666, 513] on img at bounding box center [635, 454] width 92 height 116
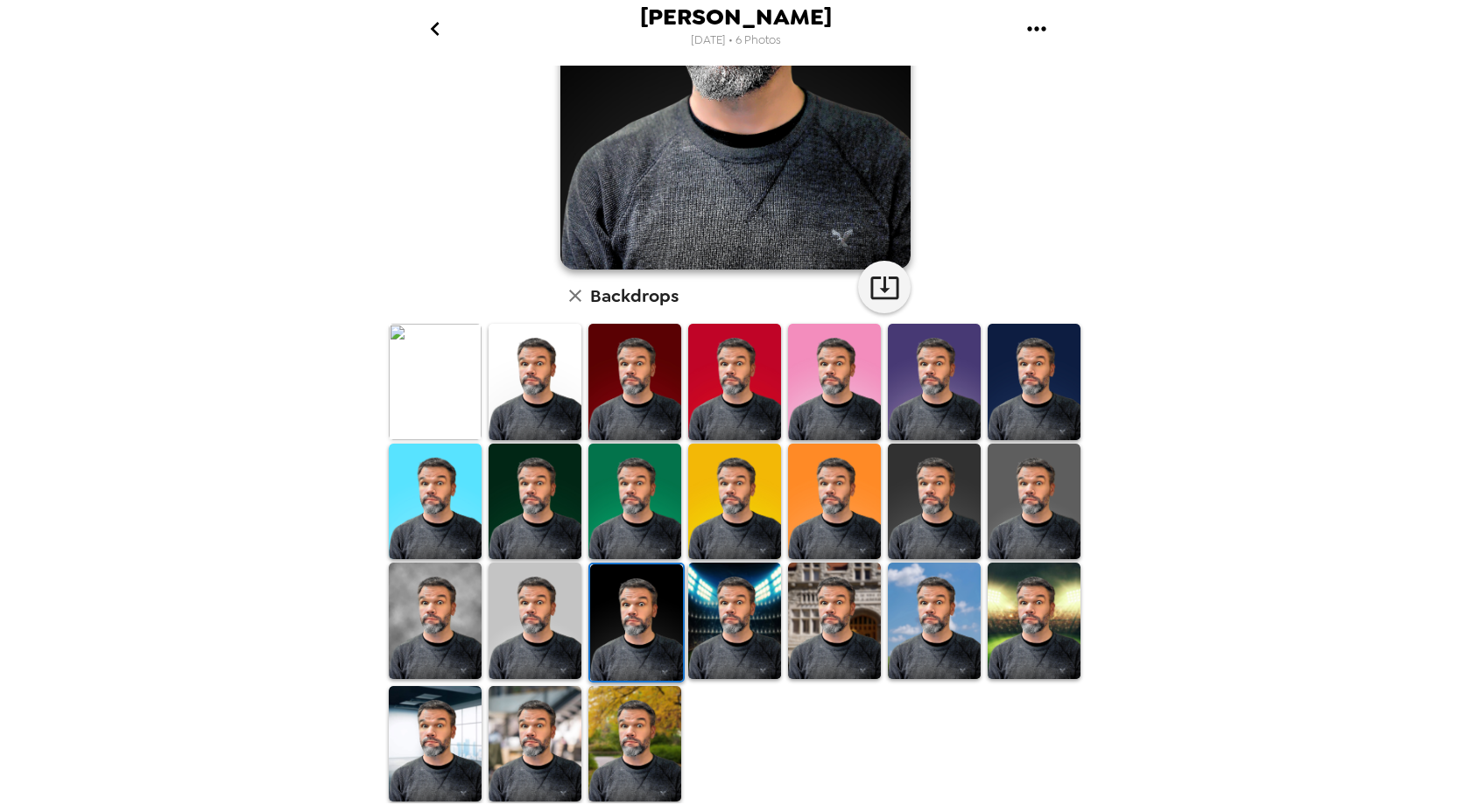
click at [710, 737] on div at bounding box center [739, 563] width 708 height 481
click at [725, 675] on img at bounding box center [734, 621] width 92 height 116
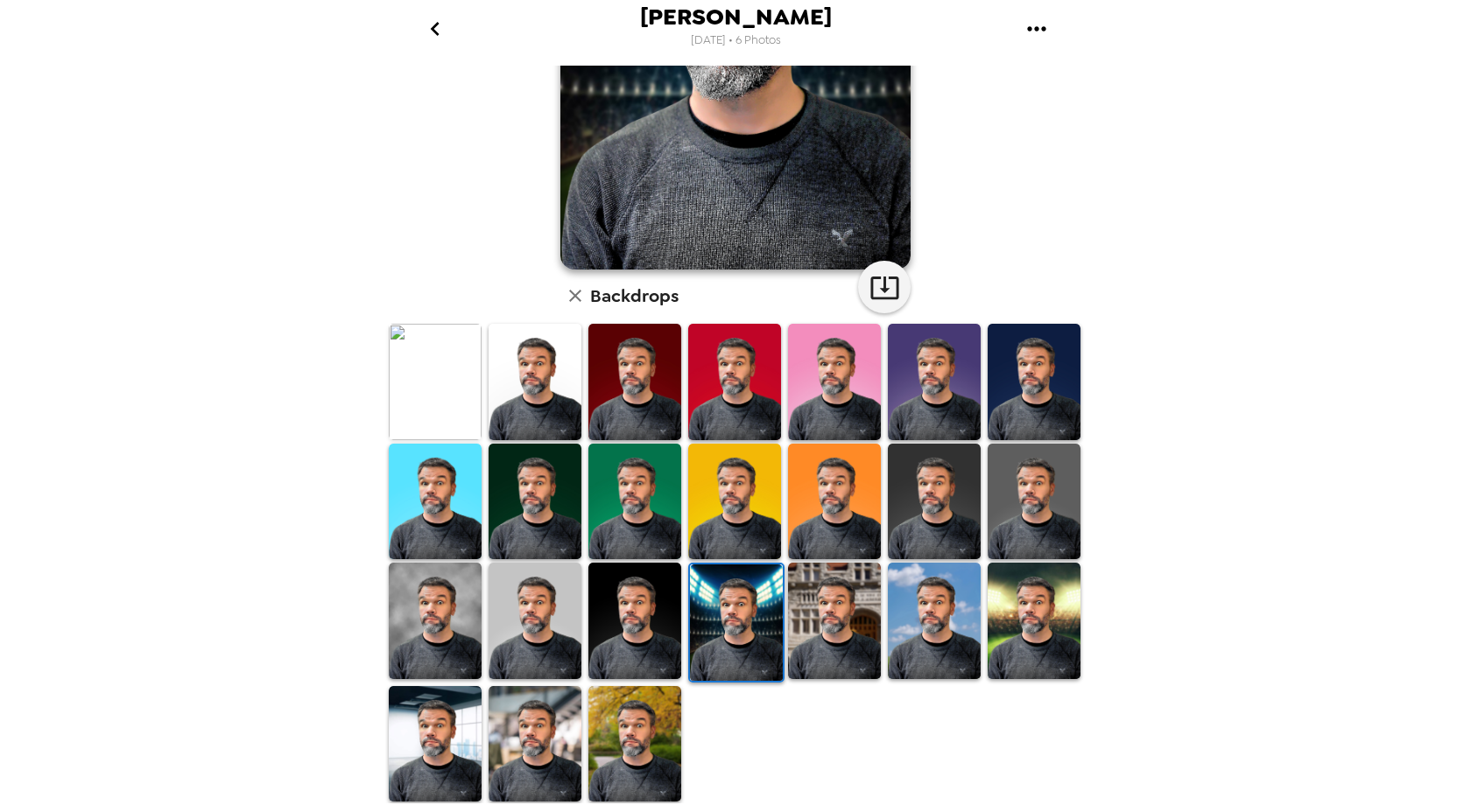
click at [908, 629] on img at bounding box center [934, 621] width 92 height 116
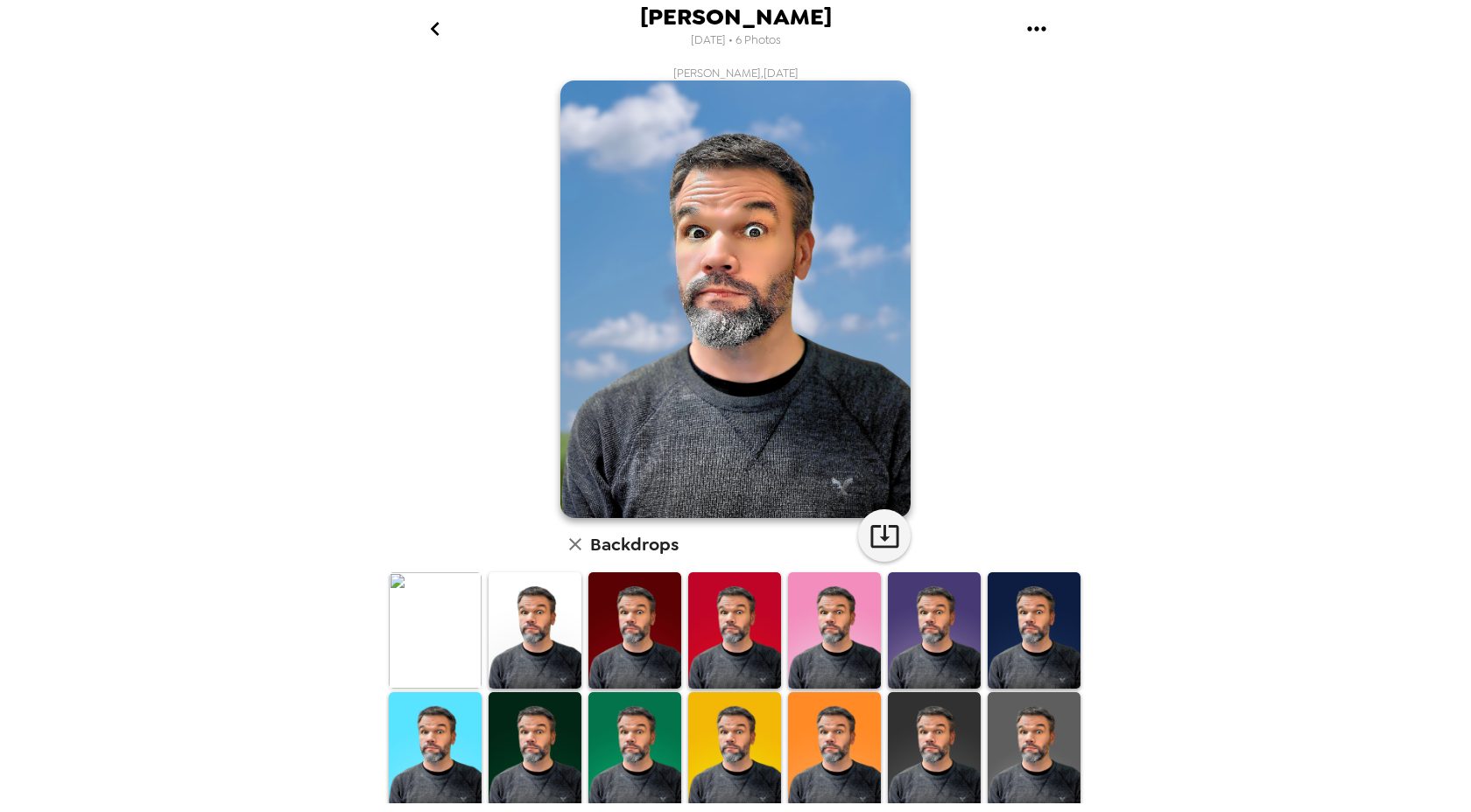
scroll to position [249, 0]
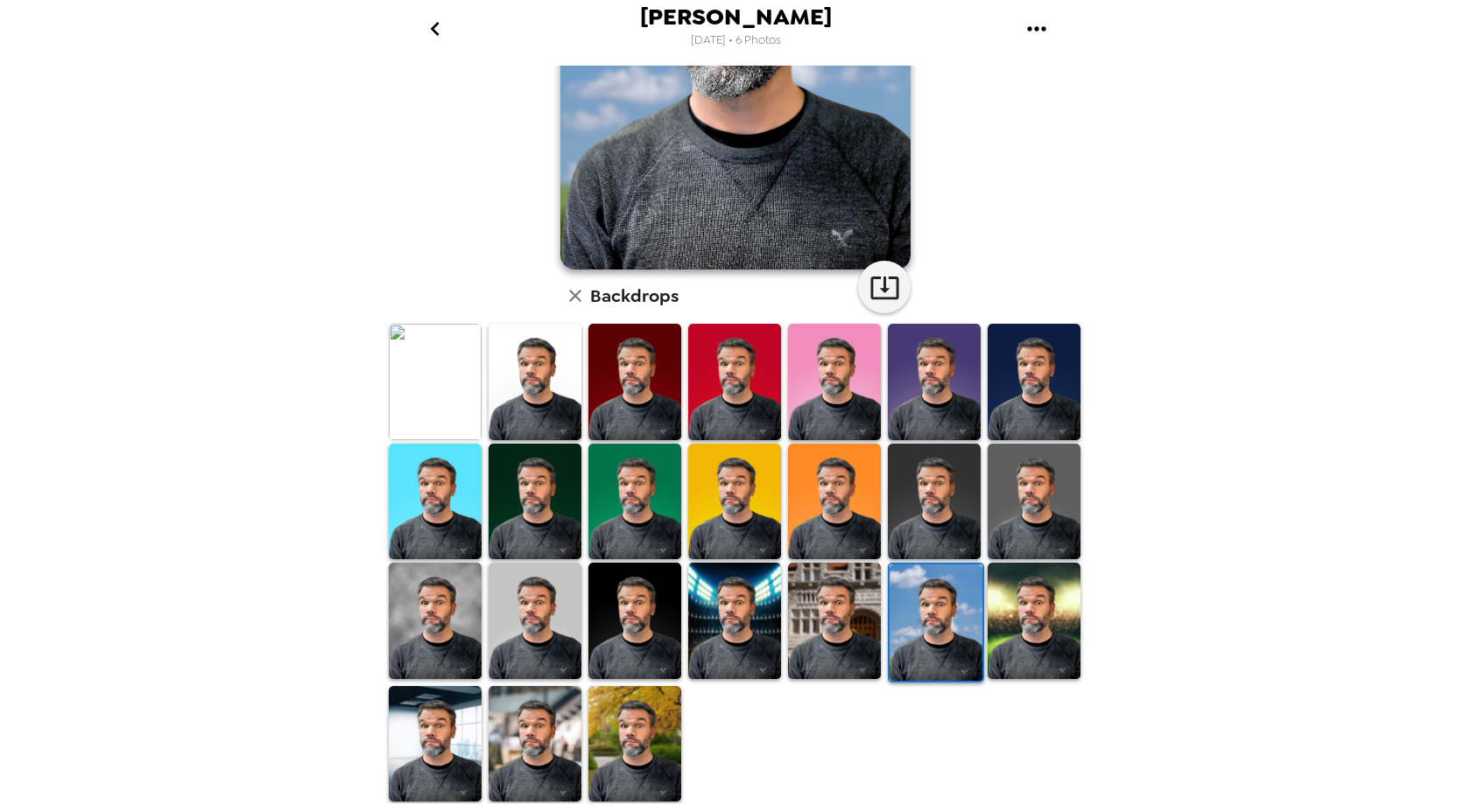
click at [627, 387] on img at bounding box center [635, 381] width 92 height 116
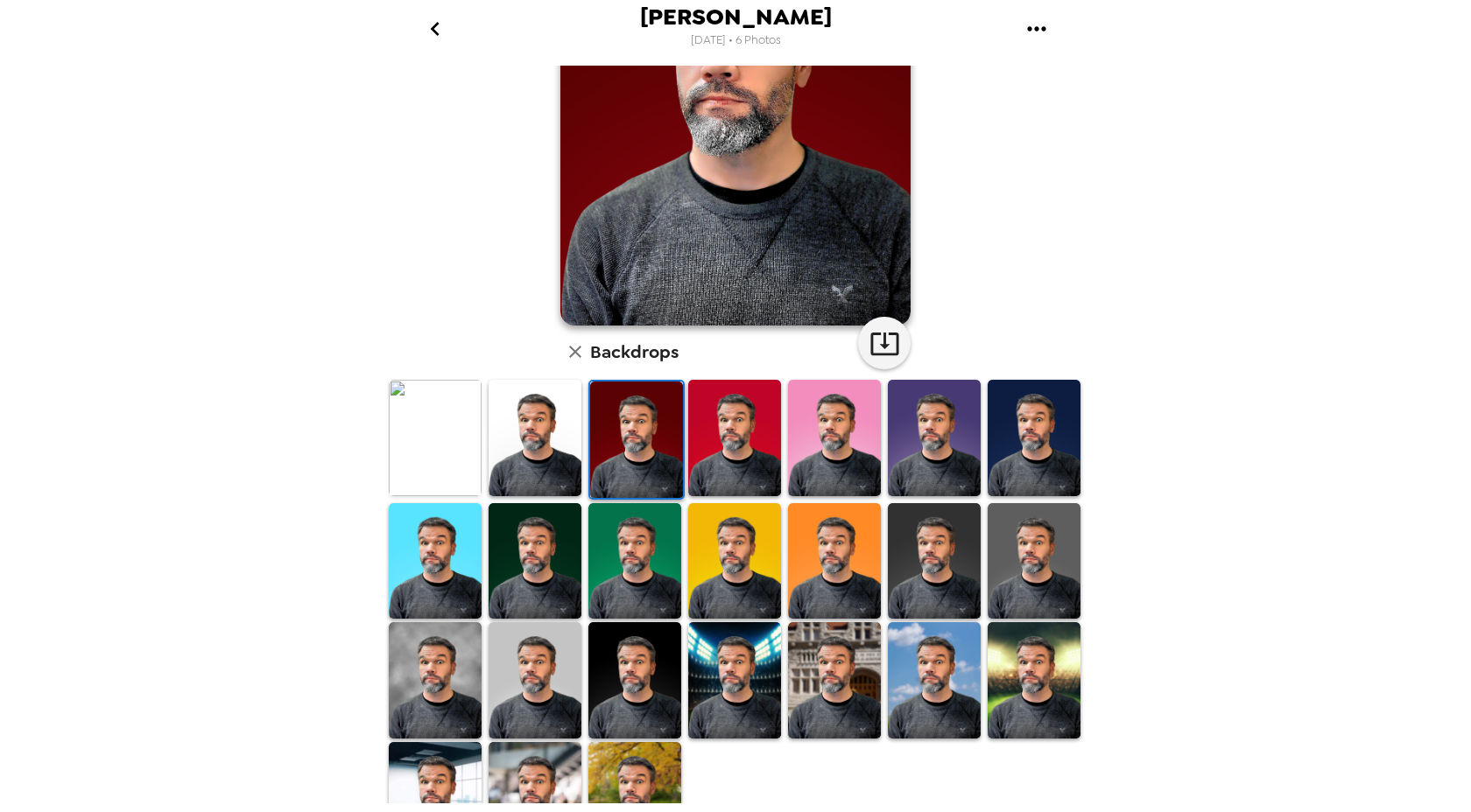
scroll to position [0, 0]
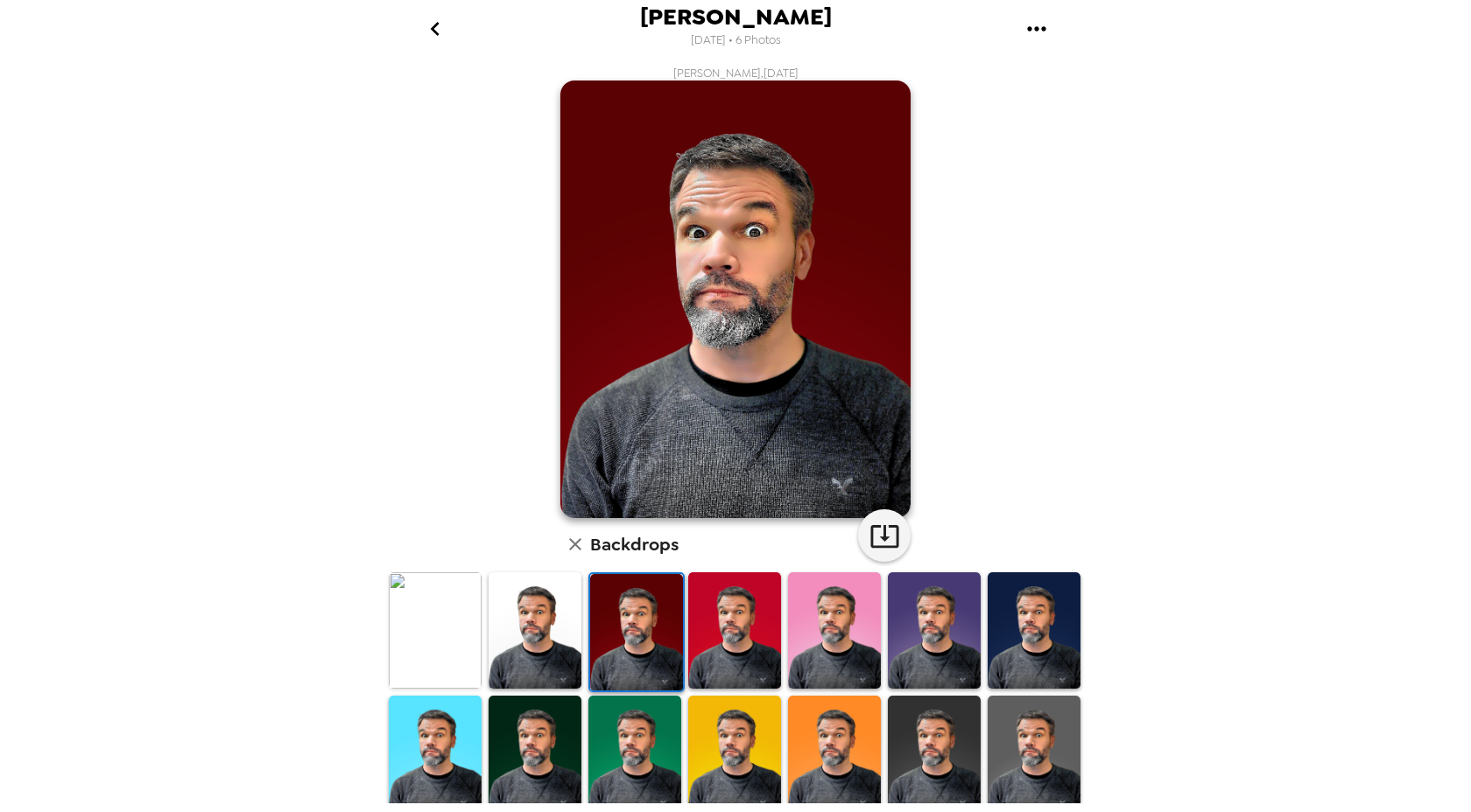
click at [721, 609] on img at bounding box center [734, 630] width 92 height 116
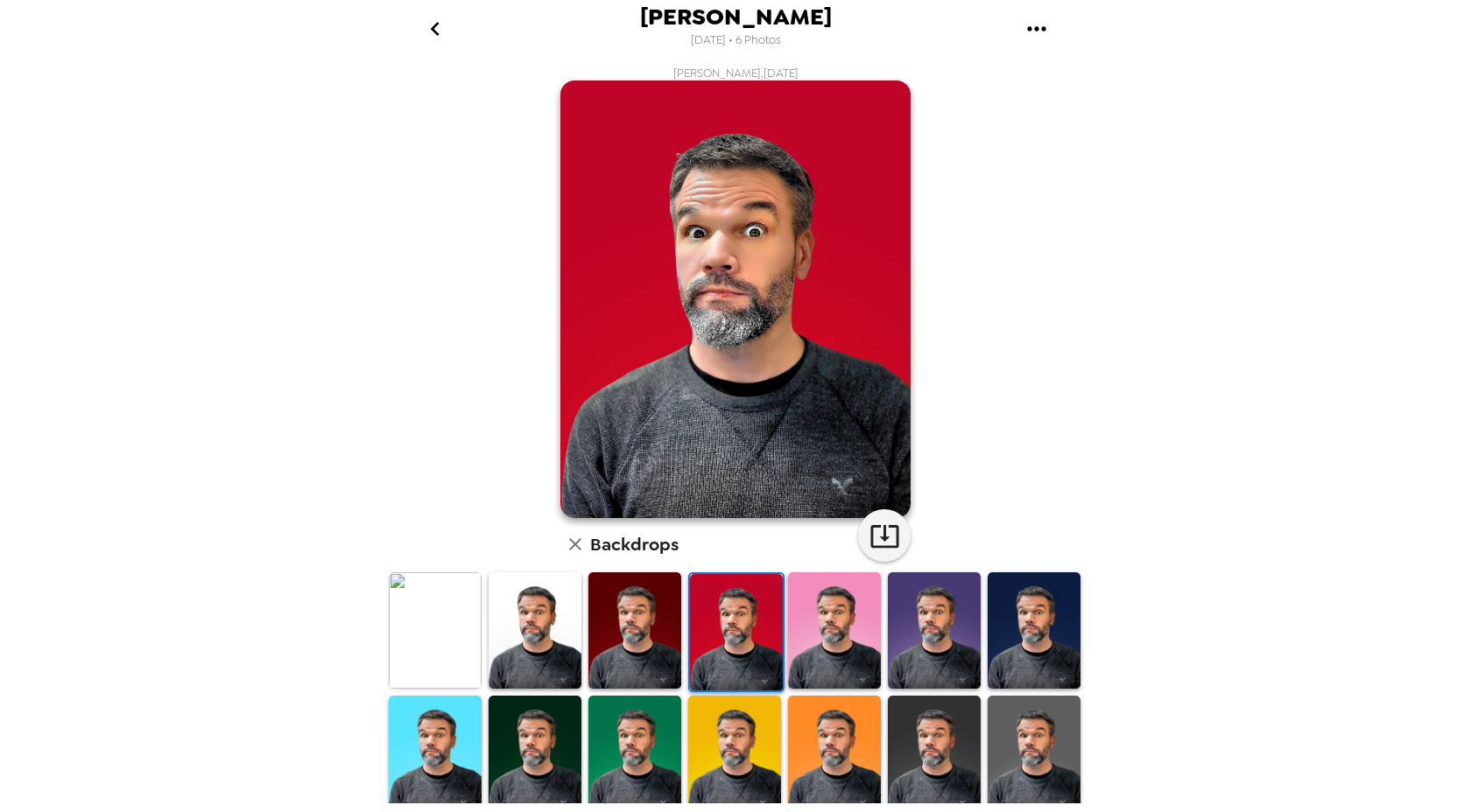
click at [803, 642] on img at bounding box center [834, 630] width 92 height 116
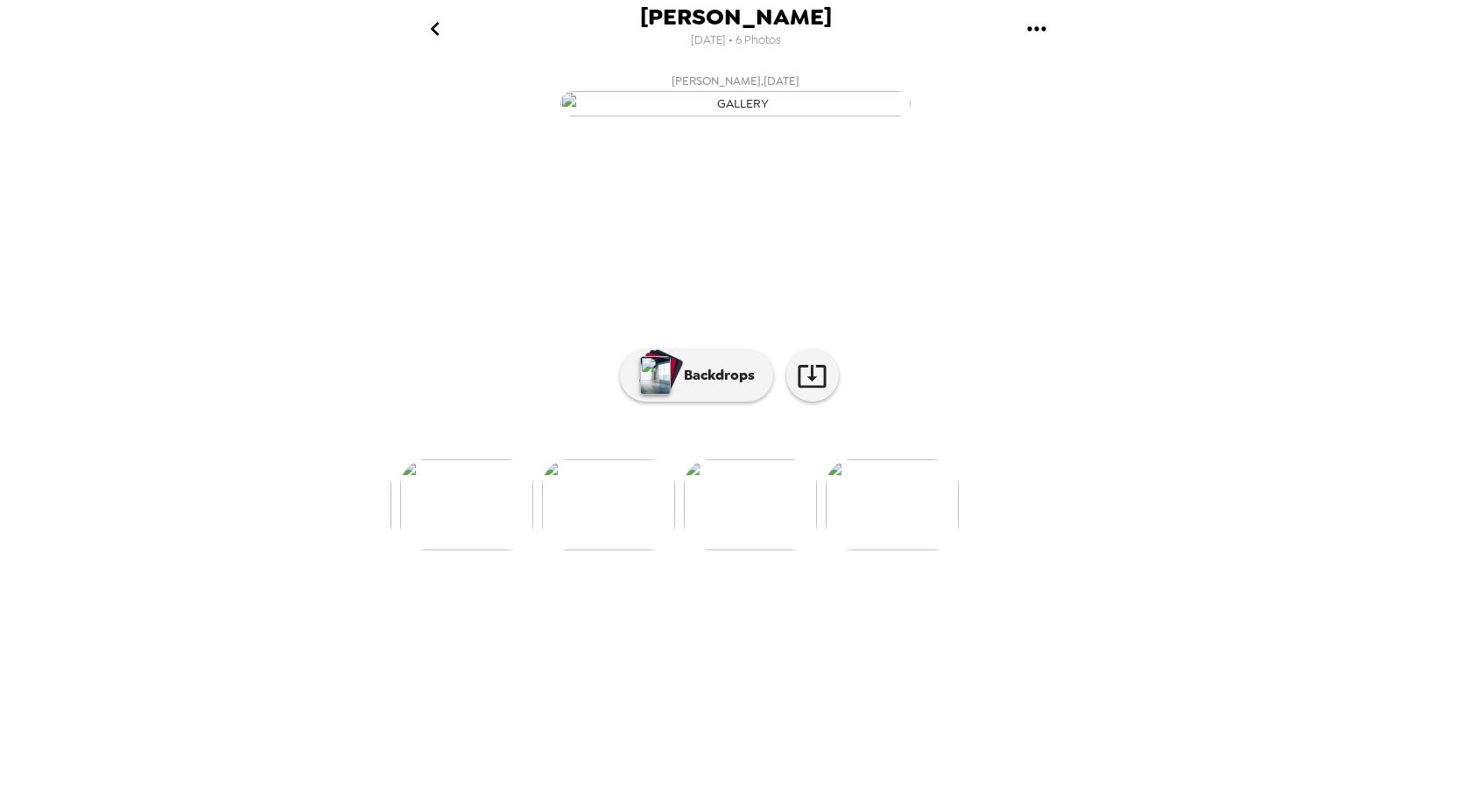
scroll to position [0, 564]
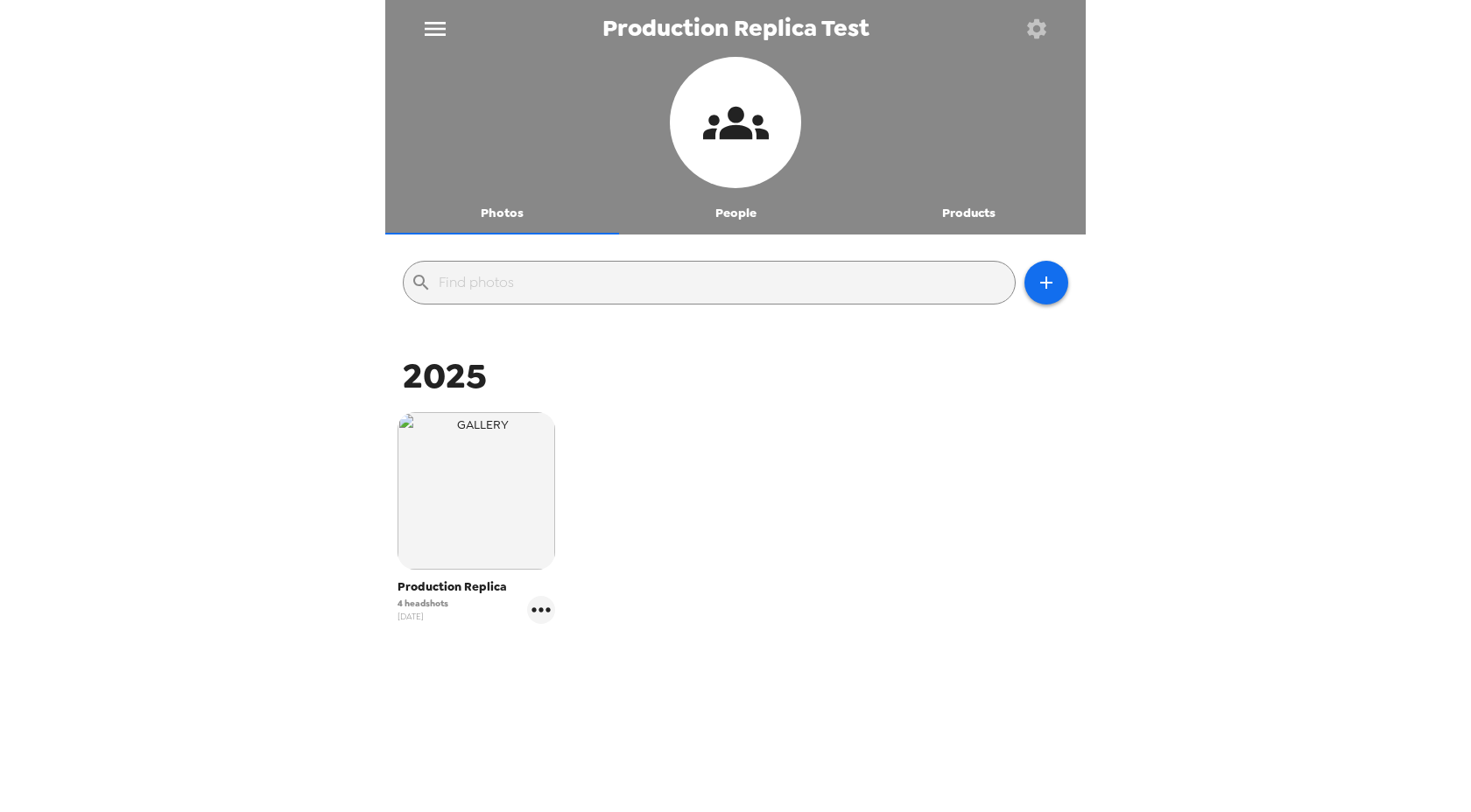
scroll to position [5, 0]
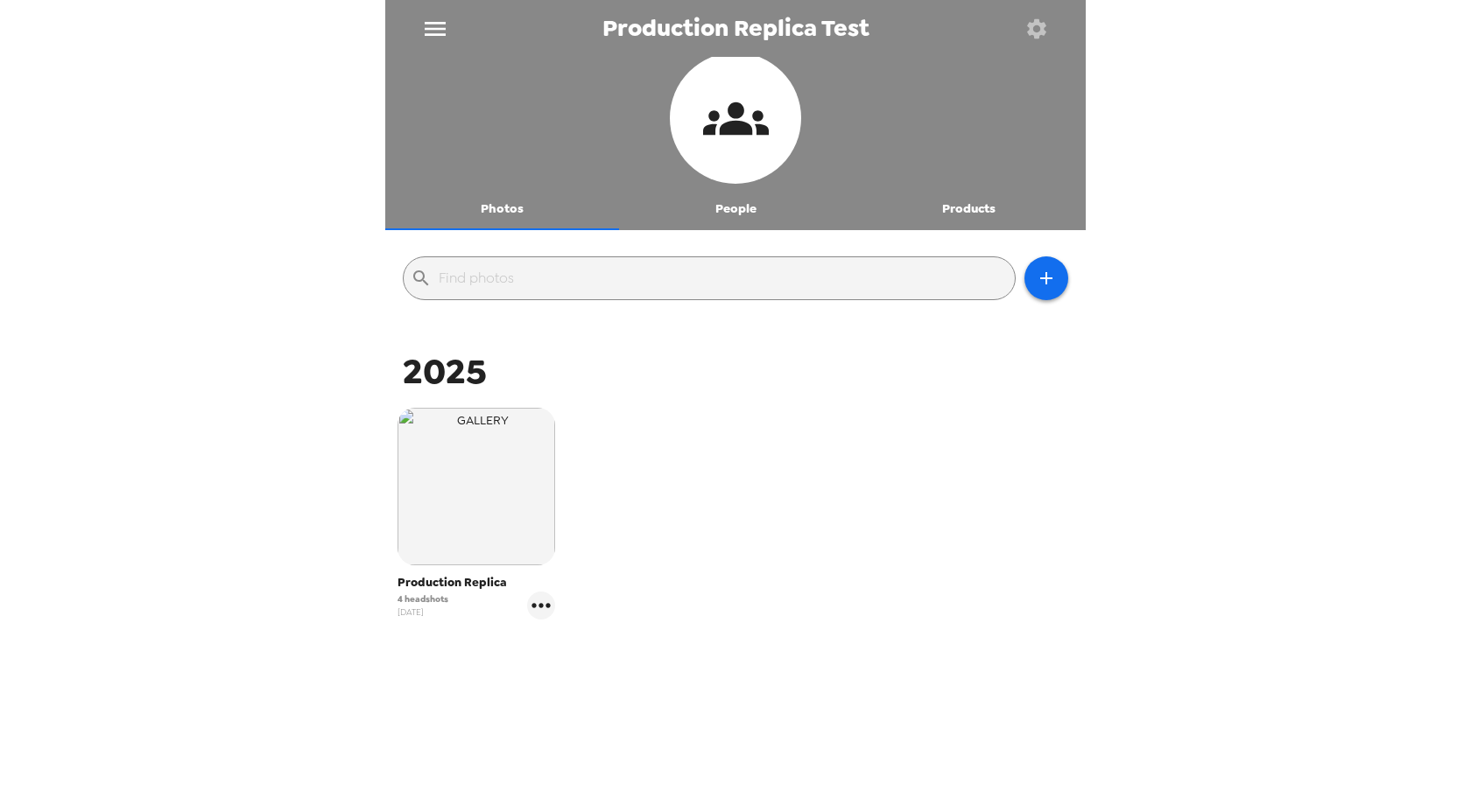
click at [750, 213] on button "People" at bounding box center [736, 209] width 234 height 42
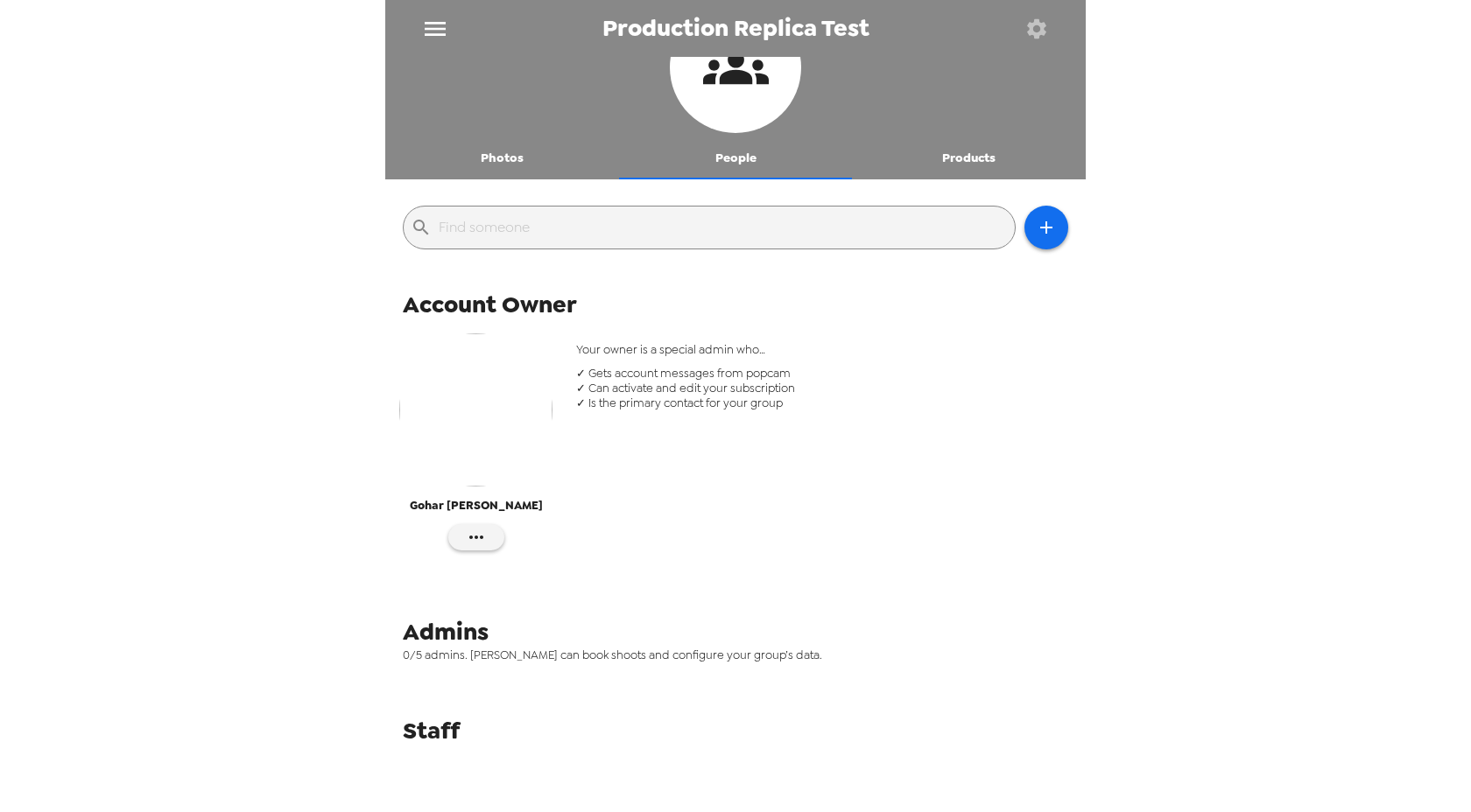
scroll to position [0, 0]
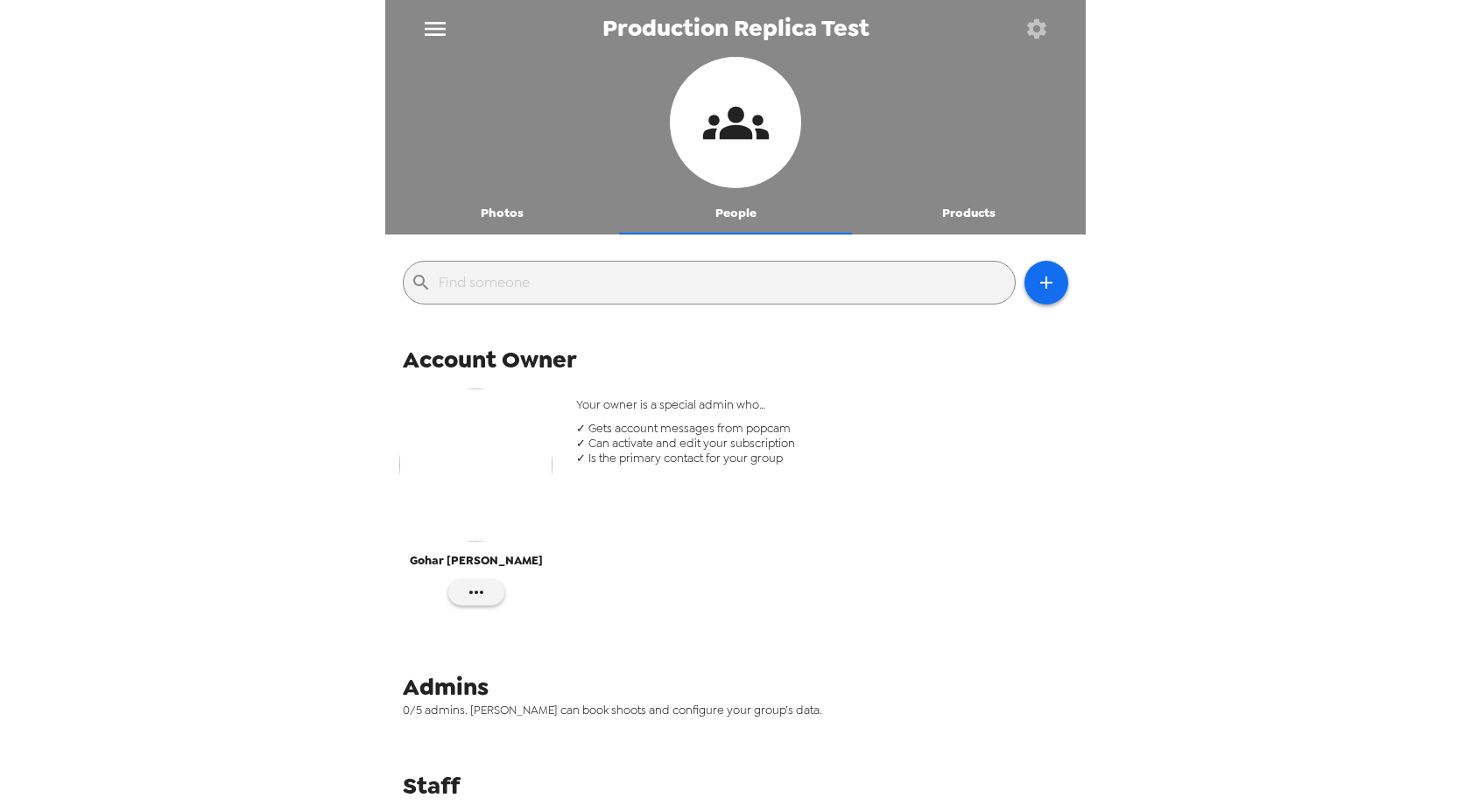
click at [979, 225] on button "Products" at bounding box center [969, 213] width 234 height 42
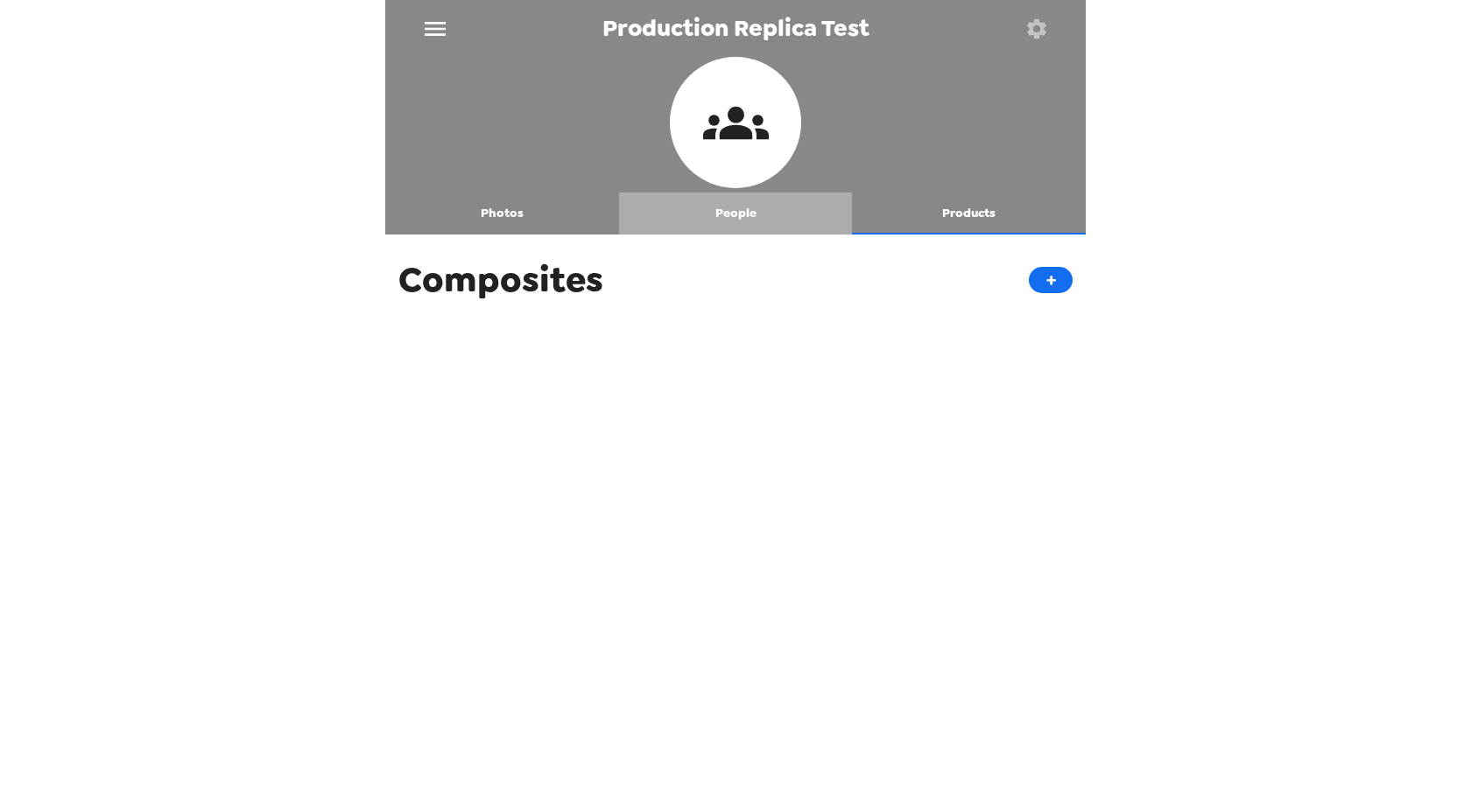
click at [728, 219] on button "People" at bounding box center [736, 213] width 234 height 42
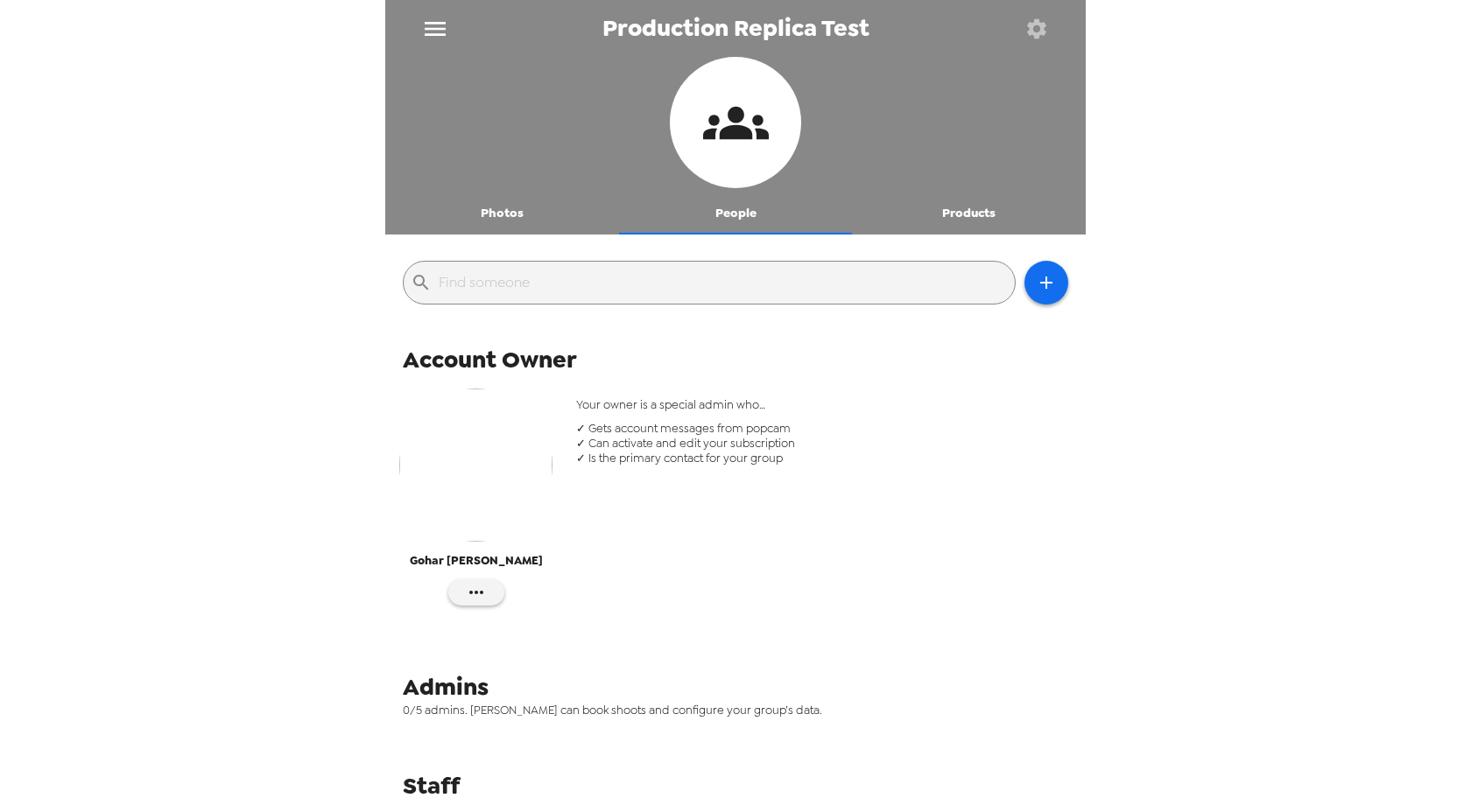
click at [1051, 36] on button "button" at bounding box center [1036, 28] width 57 height 57
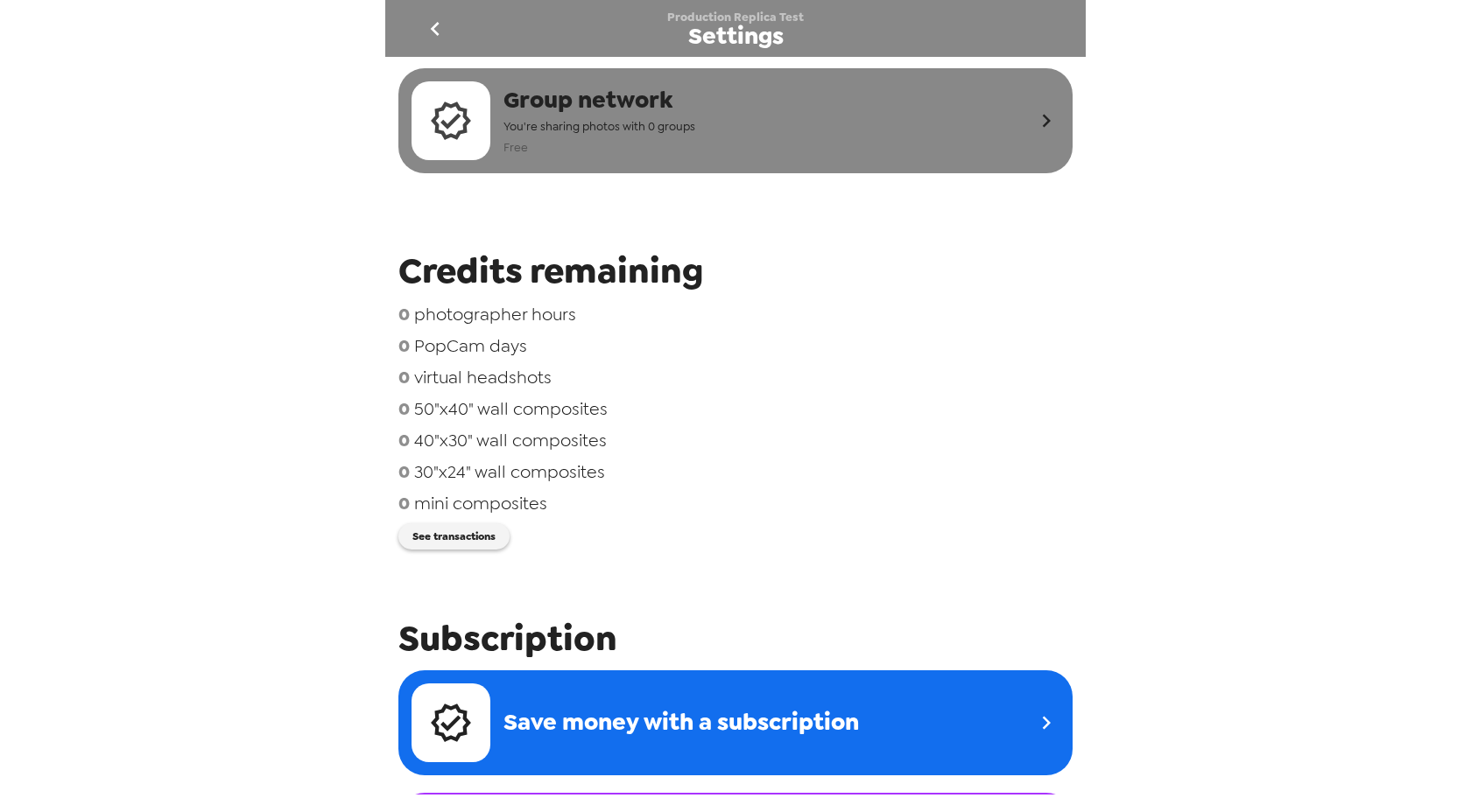
scroll to position [20, 0]
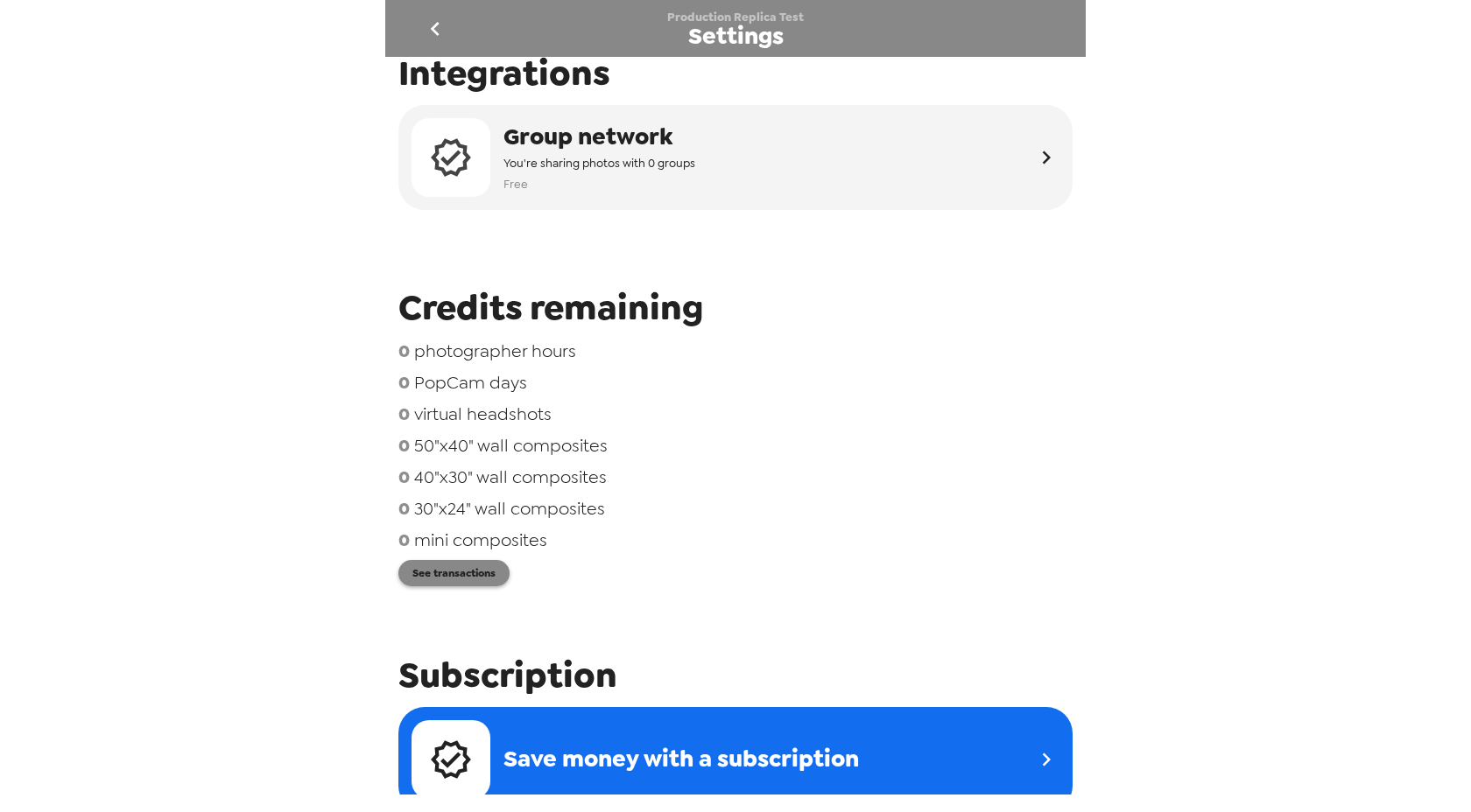
click at [481, 586] on button "See transactions" at bounding box center [454, 573] width 111 height 26
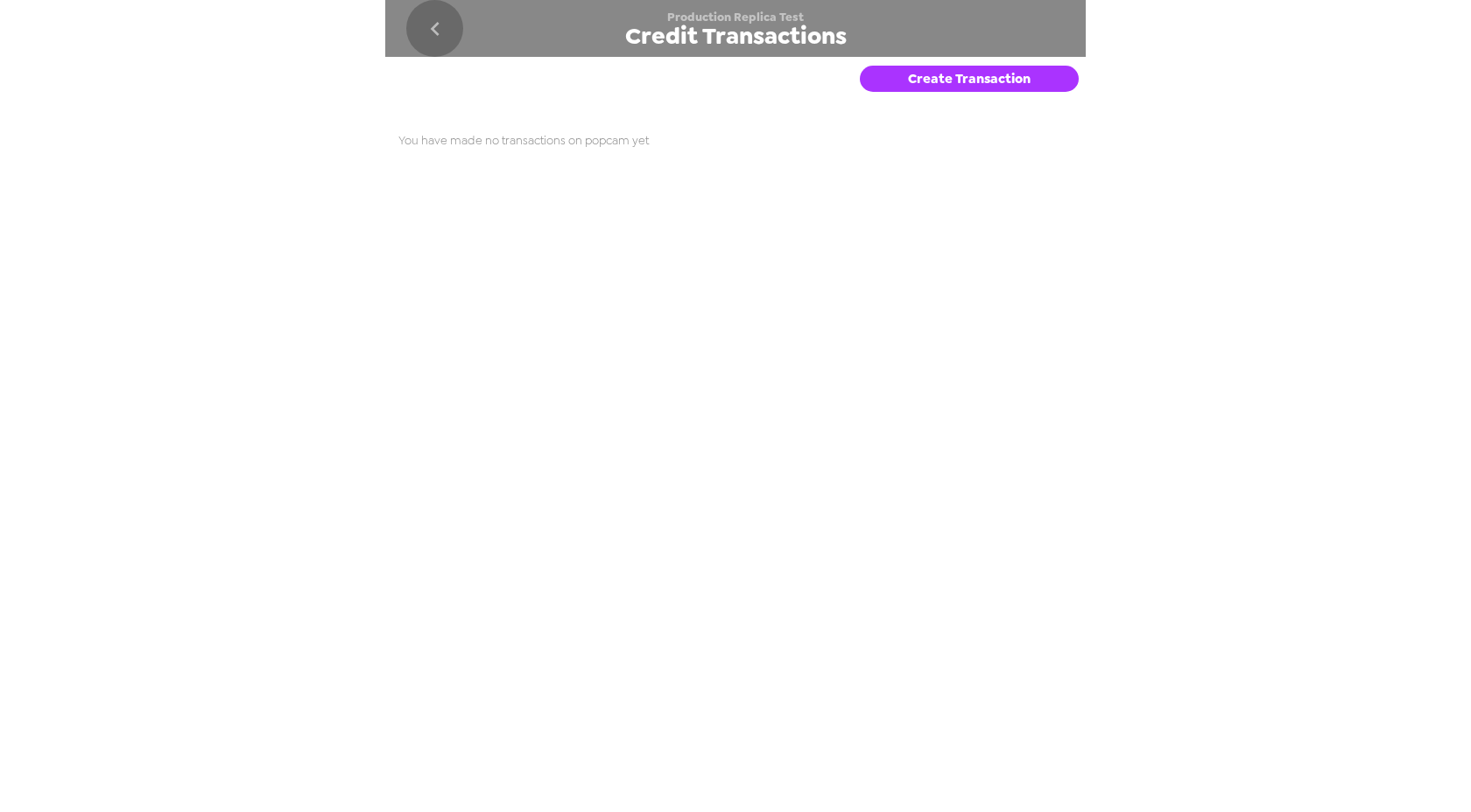
click at [435, 32] on icon "go back" at bounding box center [434, 28] width 8 height 14
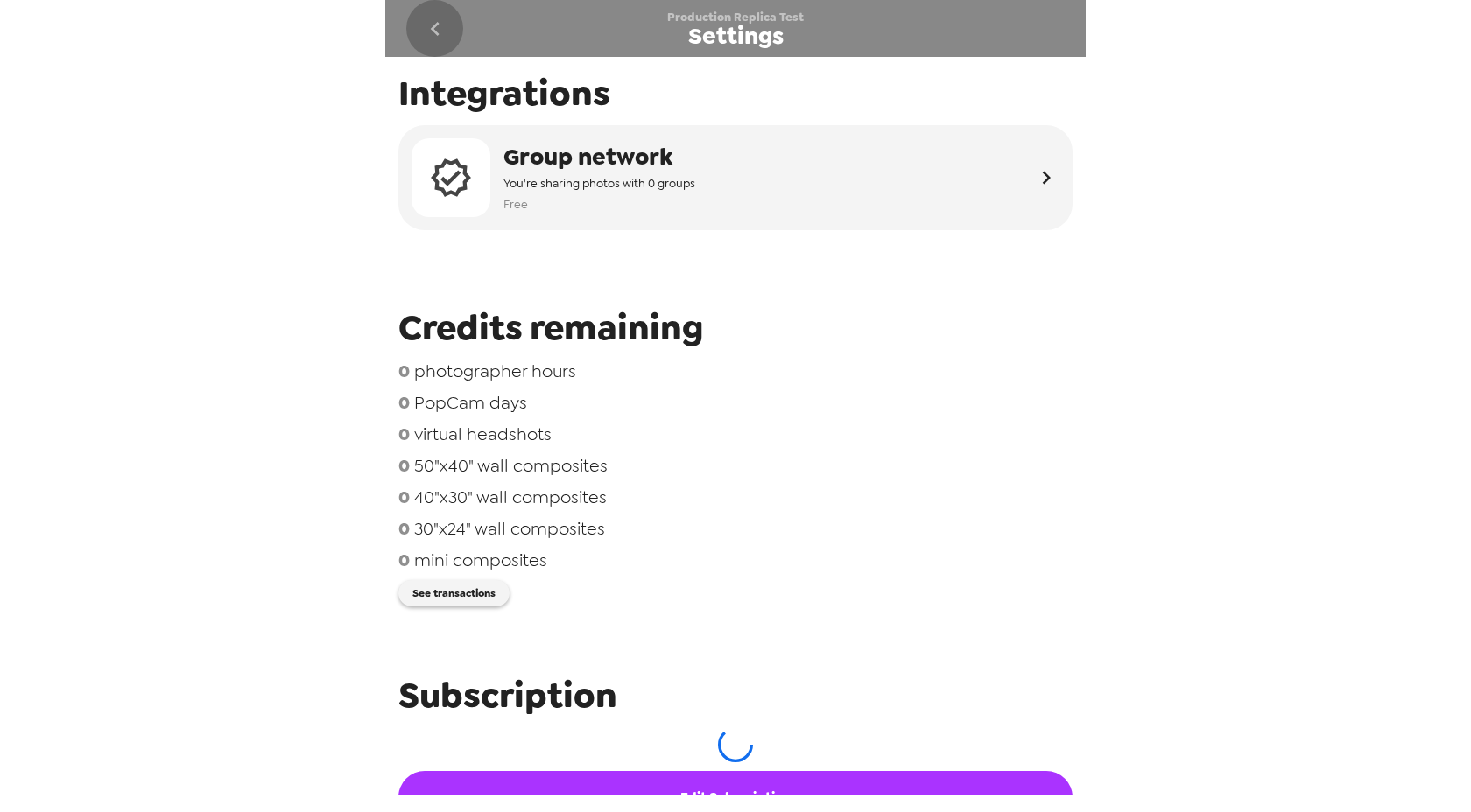
click at [435, 32] on icon "go back" at bounding box center [434, 28] width 8 height 14
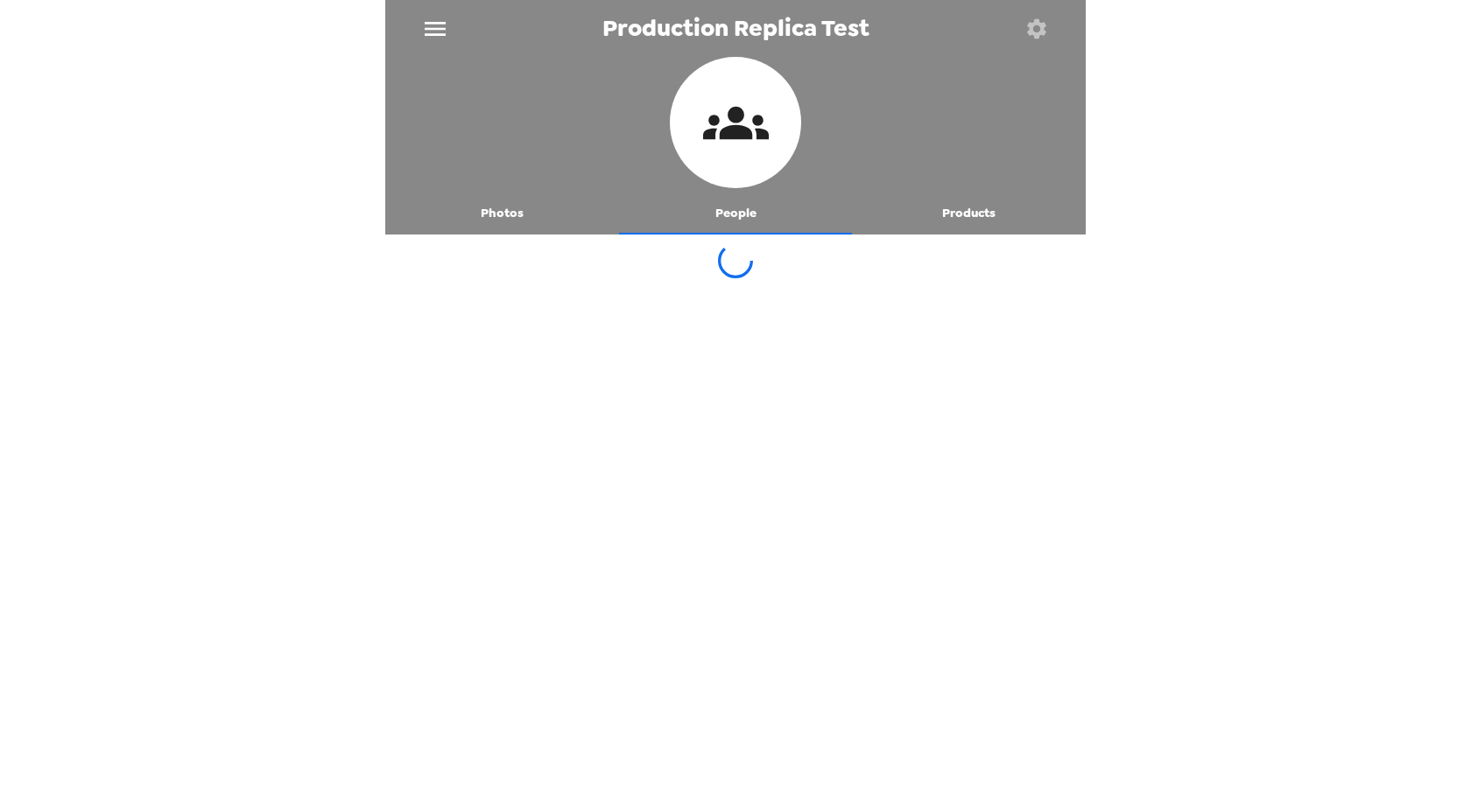
click at [436, 33] on icon "menu" at bounding box center [435, 28] width 21 height 14
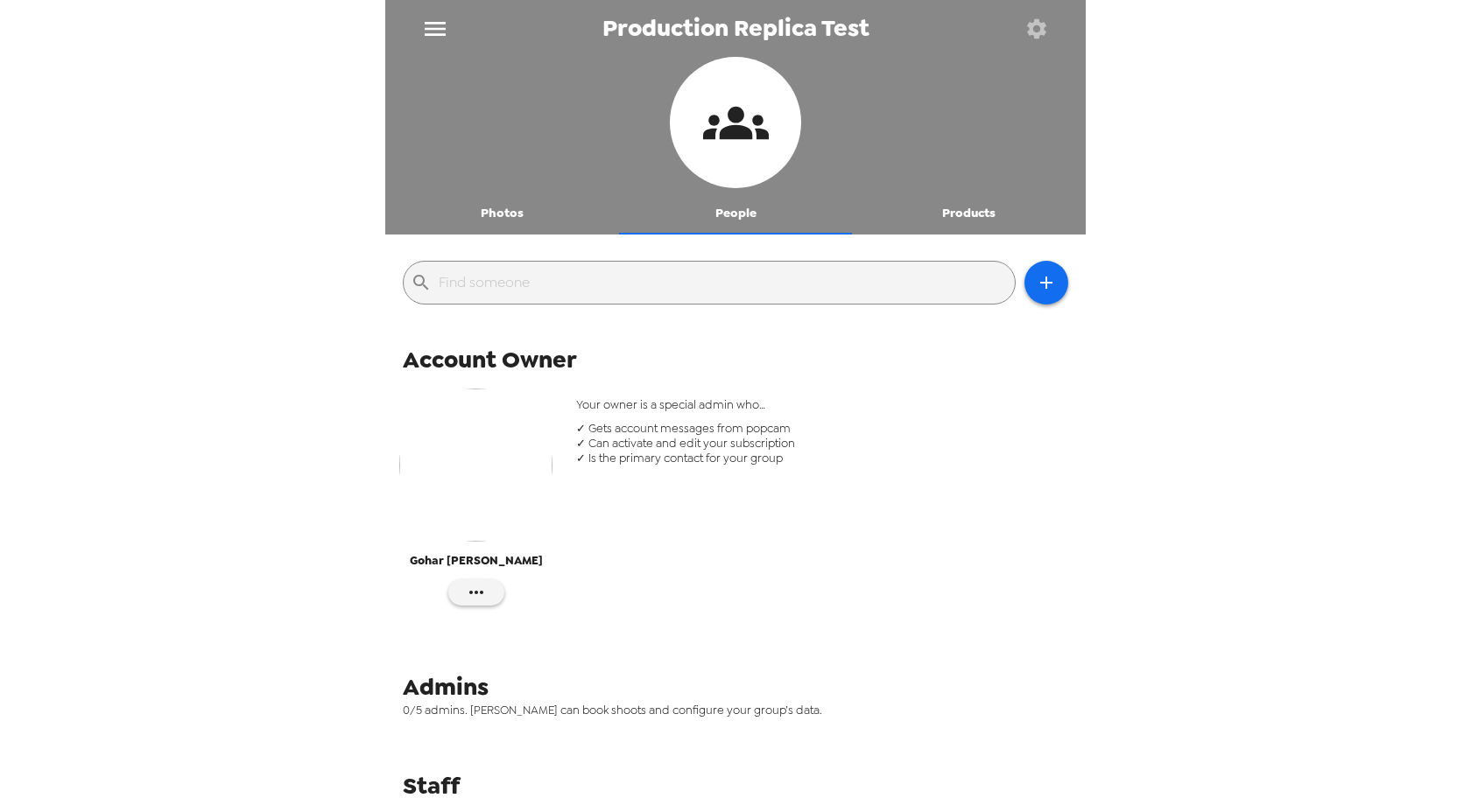
click at [427, 25] on icon "menu" at bounding box center [435, 29] width 28 height 28
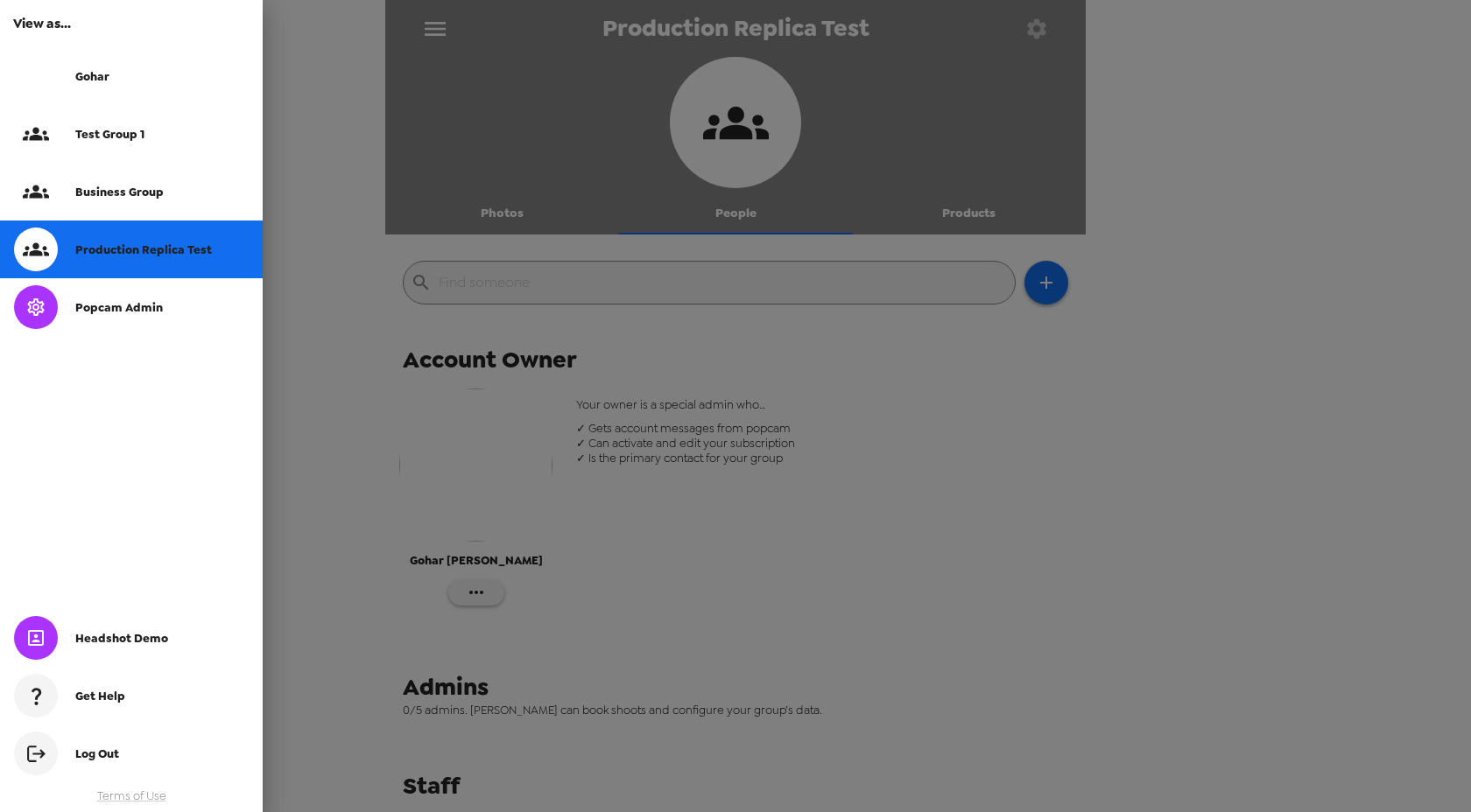
click at [180, 79] on div "Gohar" at bounding box center [162, 76] width 174 height 15
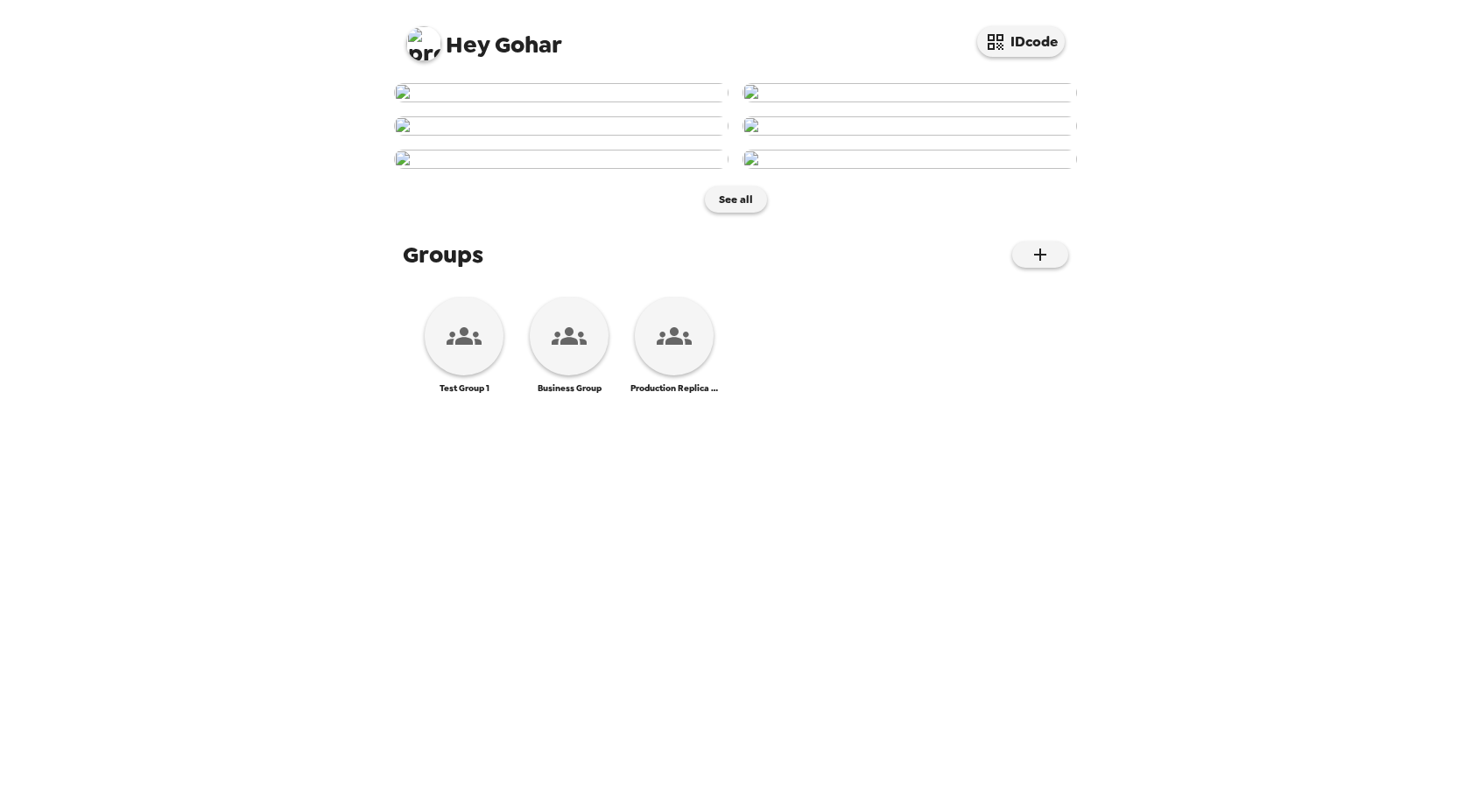
scroll to position [663, 0]
